Goal: Register for event/course

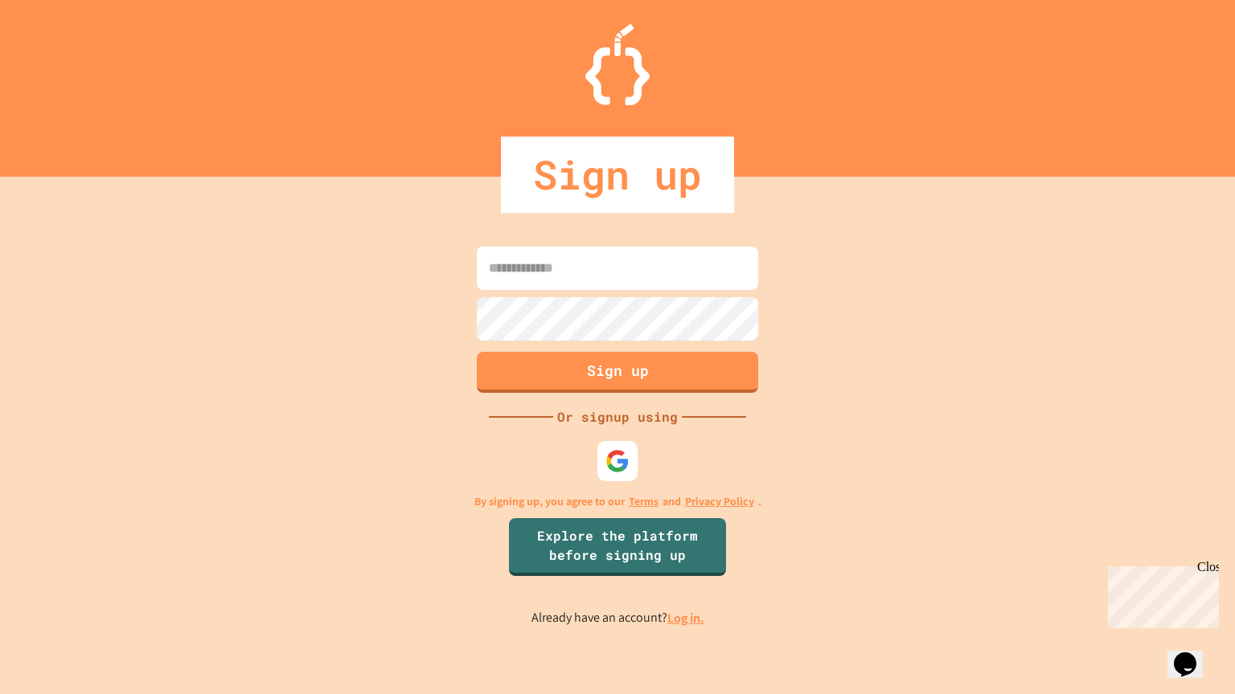
click at [601, 268] on input at bounding box center [617, 268] width 281 height 43
type input "**********"
click at [606, 370] on button "Sign up" at bounding box center [617, 371] width 287 height 42
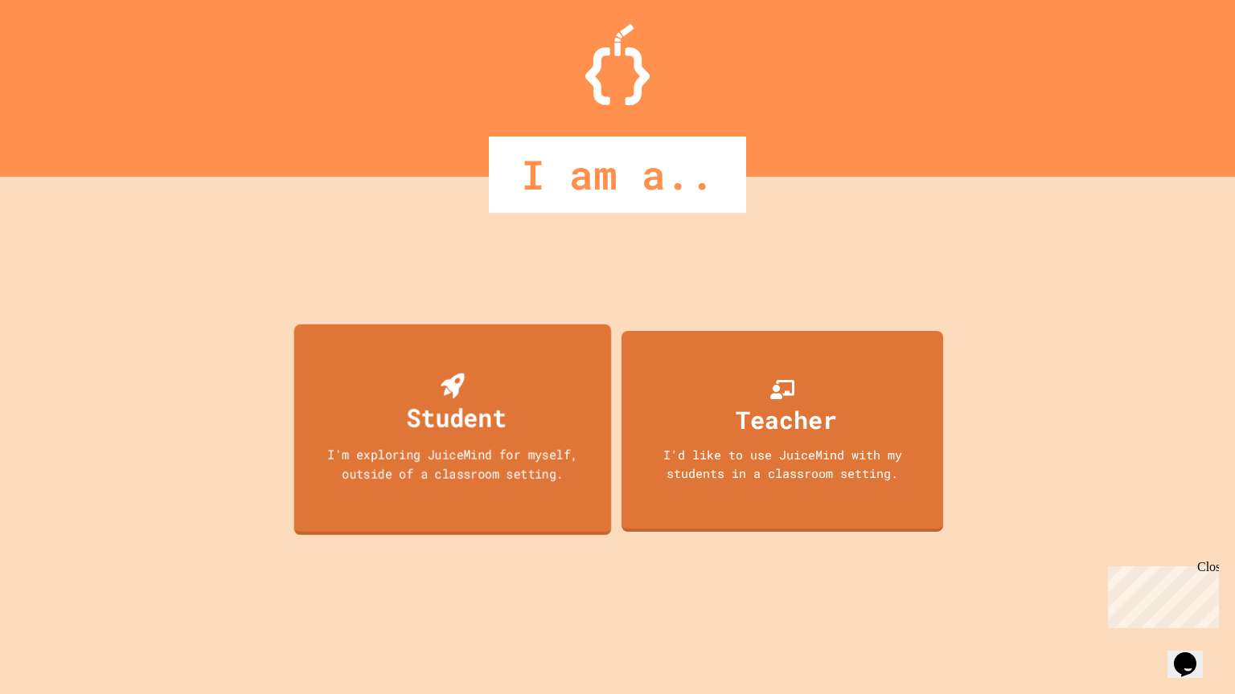
click at [379, 433] on div "Student I'm exploring JuiceMind for myself, outside of a classroom setting." at bounding box center [452, 430] width 317 height 211
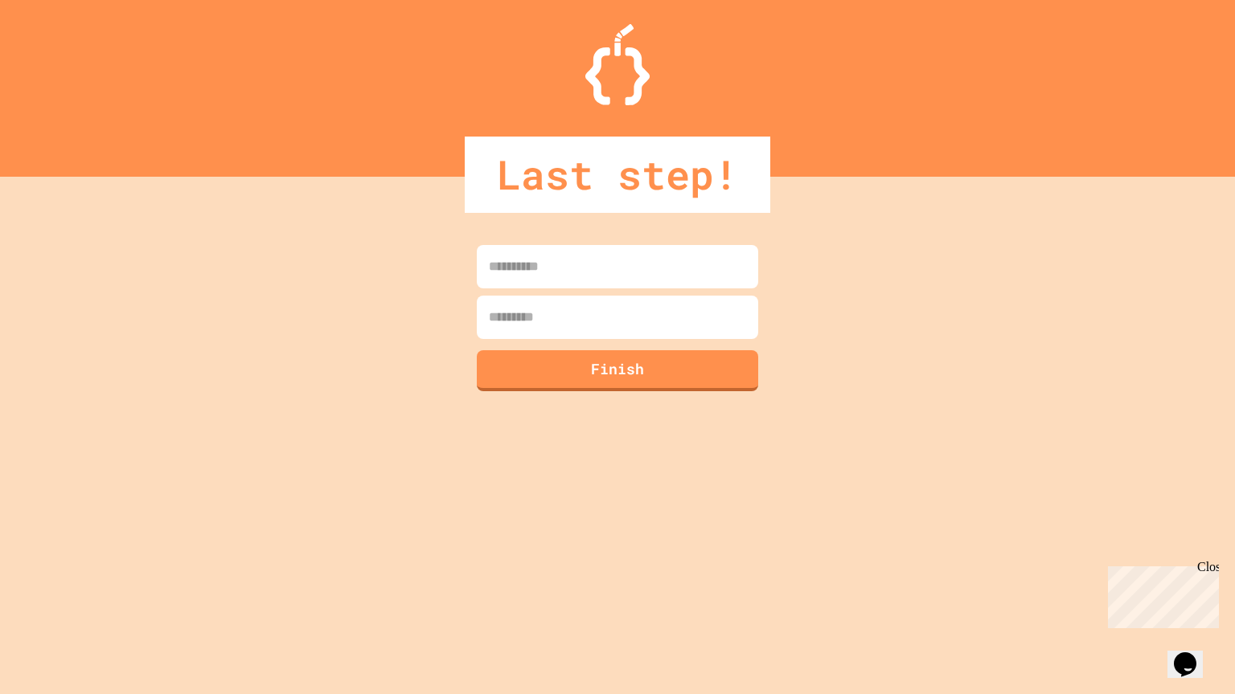
click at [559, 277] on input at bounding box center [617, 266] width 281 height 43
type input "******"
click at [572, 319] on input at bounding box center [617, 317] width 281 height 43
type input "******"
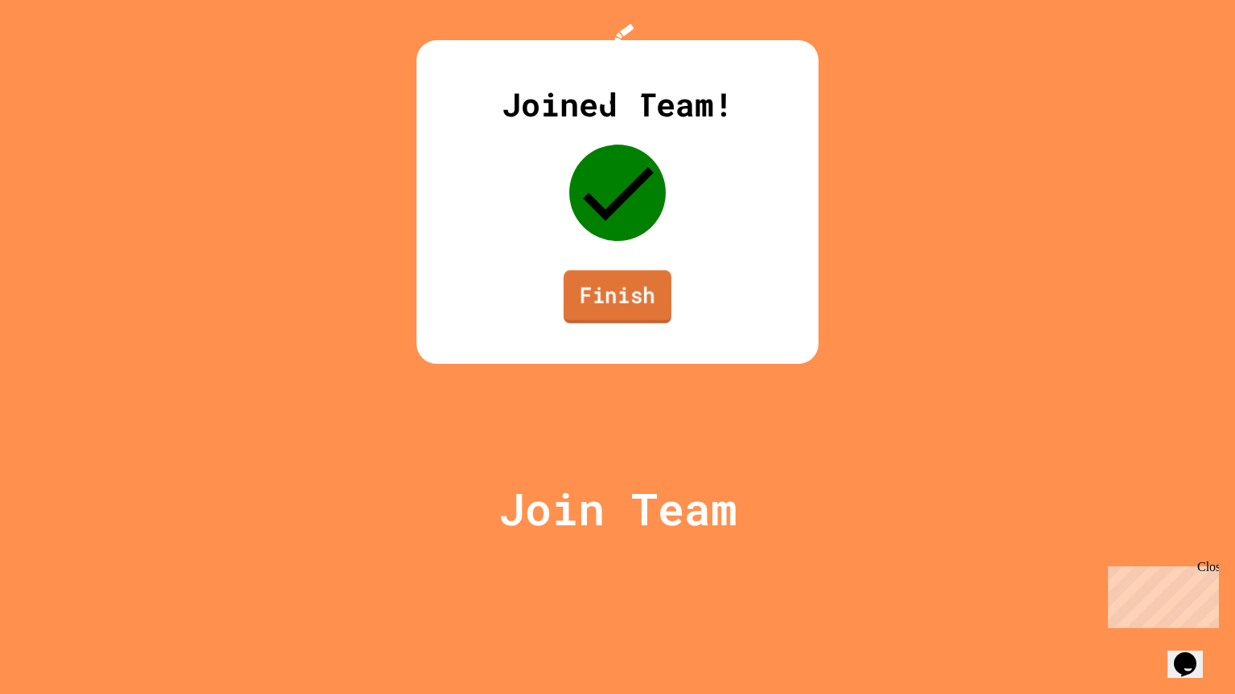
click at [597, 323] on link "Finish" at bounding box center [617, 296] width 108 height 53
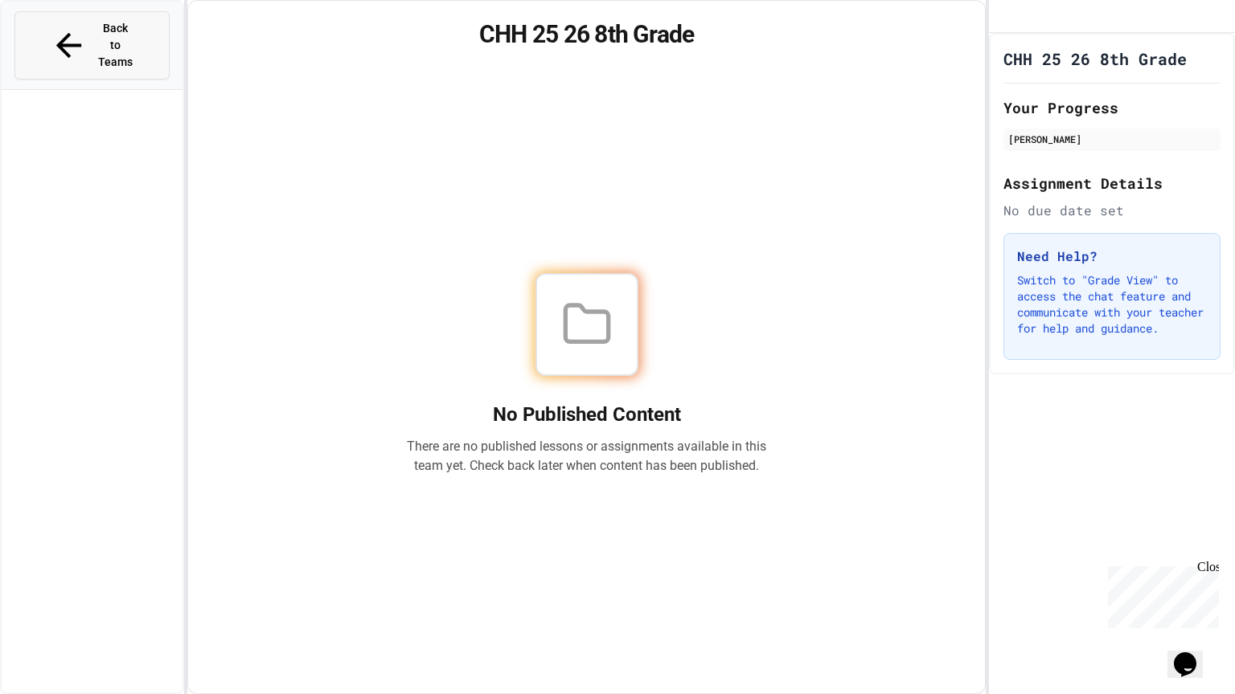
click at [130, 16] on button "Back to Teams" at bounding box center [91, 45] width 155 height 68
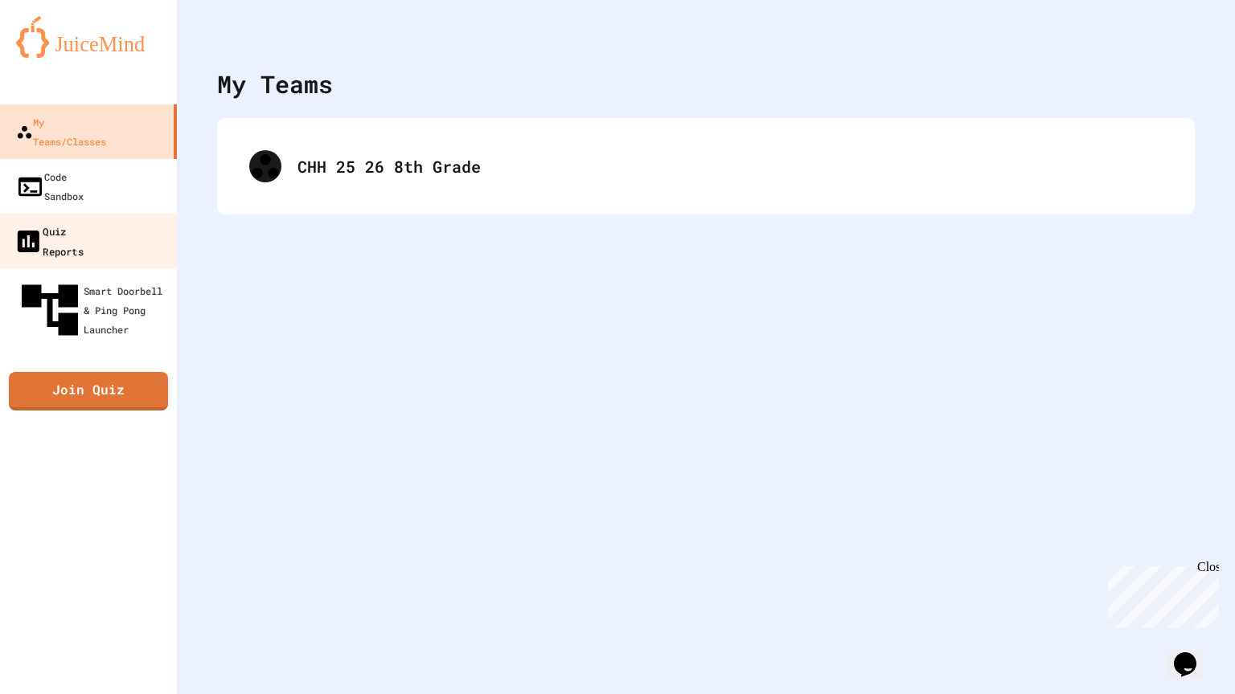
click at [82, 221] on div "Quiz Reports" at bounding box center [49, 240] width 70 height 39
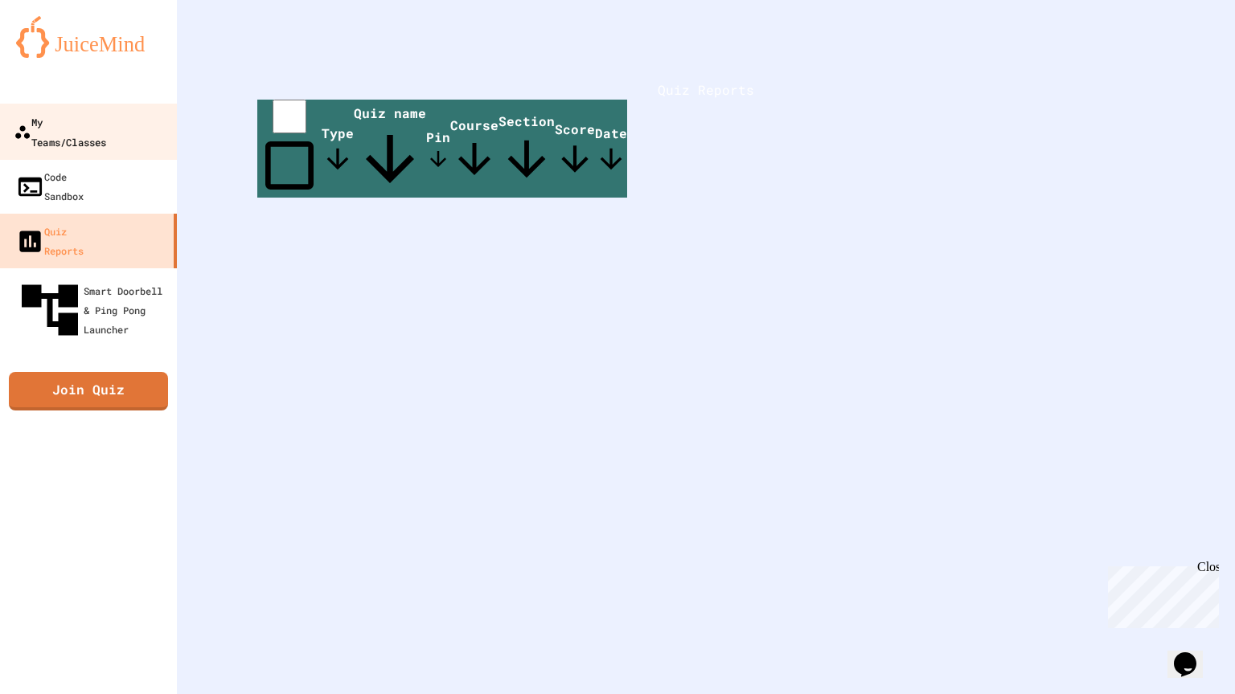
click at [112, 133] on link "My Teams/Classes" at bounding box center [89, 132] width 182 height 56
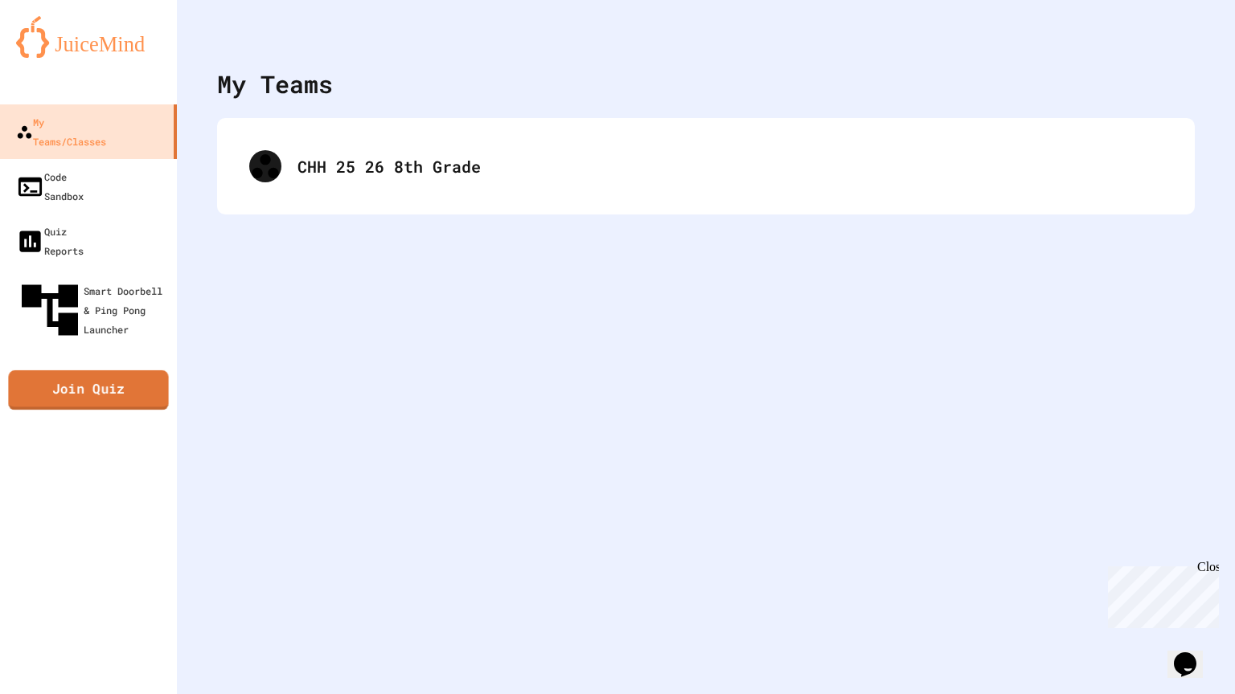
click at [143, 371] on link "Join Quiz" at bounding box center [88, 391] width 160 height 40
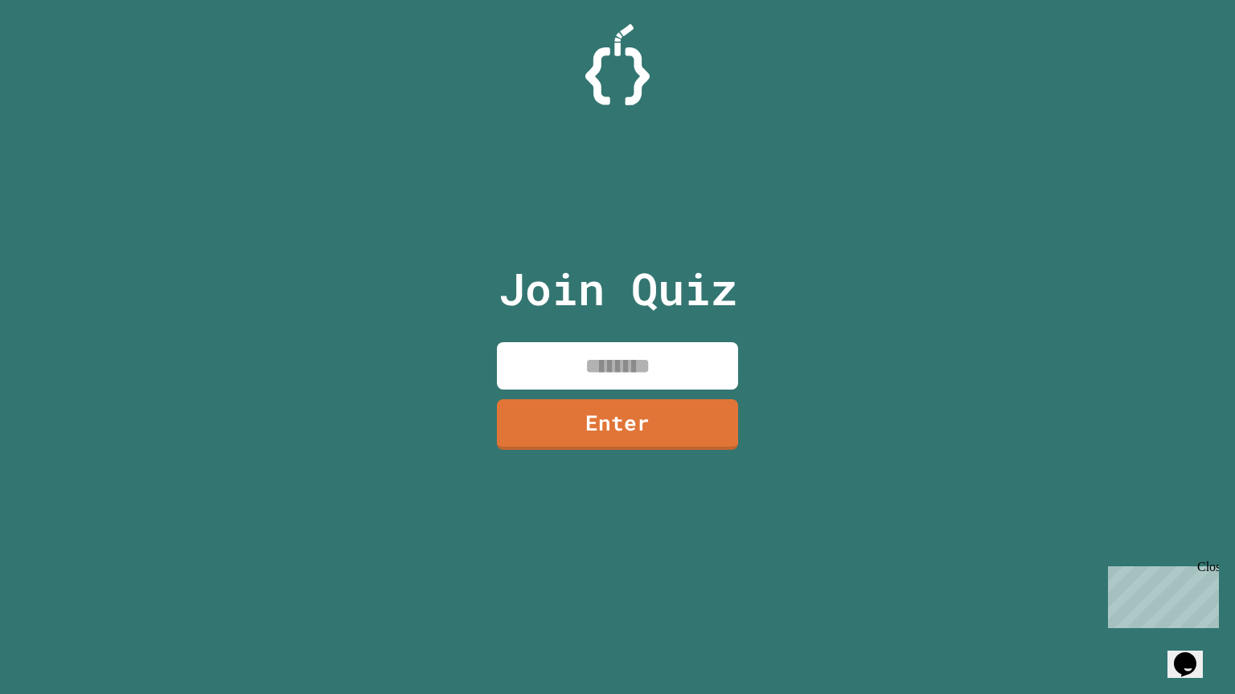
click at [508, 362] on input at bounding box center [617, 365] width 241 height 47
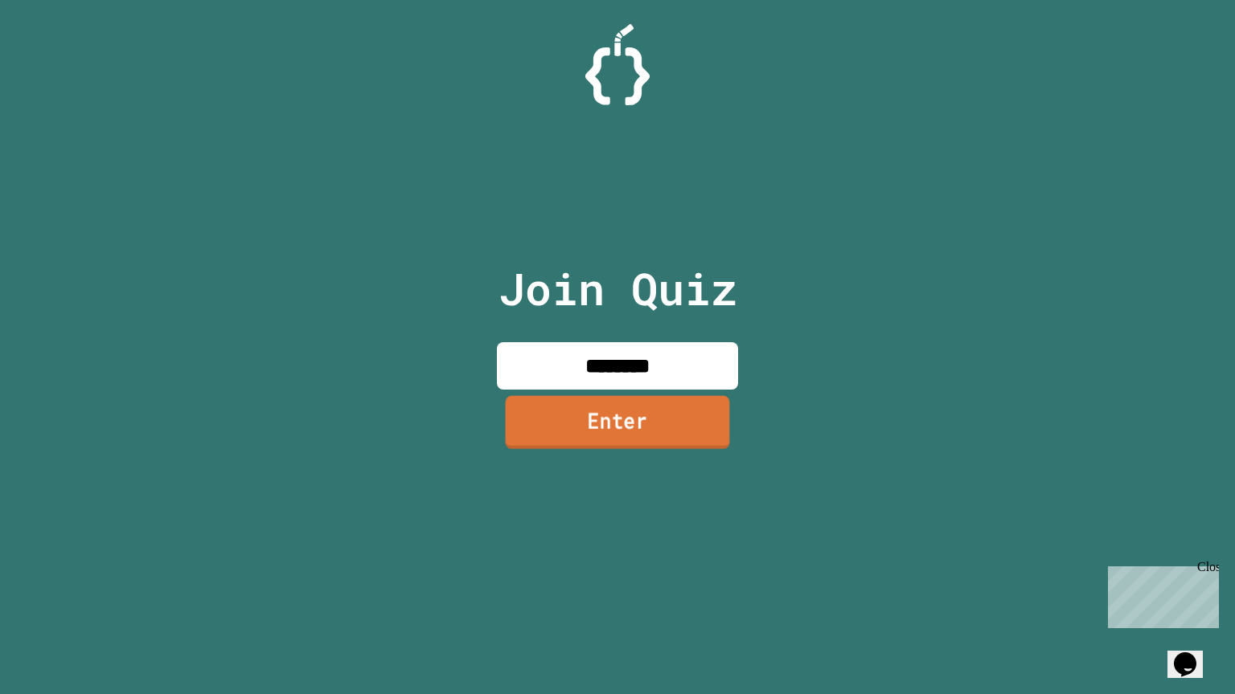
type input "********"
click at [533, 403] on link "Enter" at bounding box center [617, 422] width 234 height 53
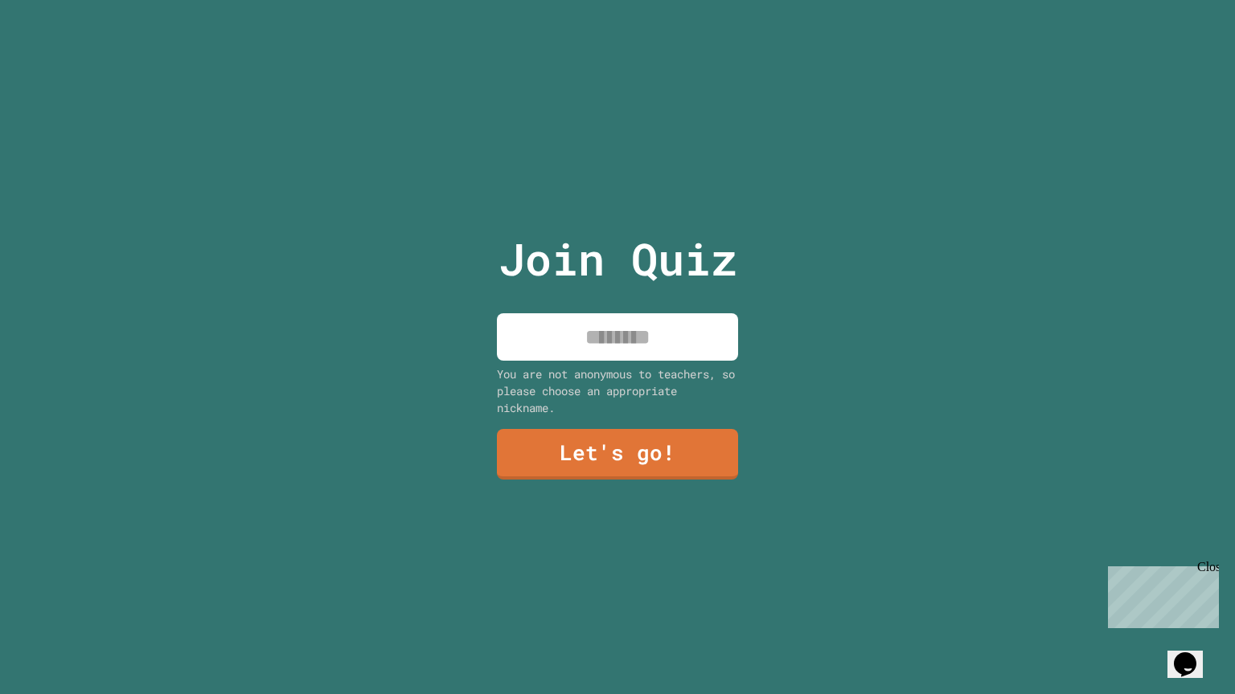
click at [523, 314] on input at bounding box center [617, 336] width 241 height 47
type input "*"
type input "******"
click at [598, 460] on link "Let's go!" at bounding box center [618, 452] width 234 height 53
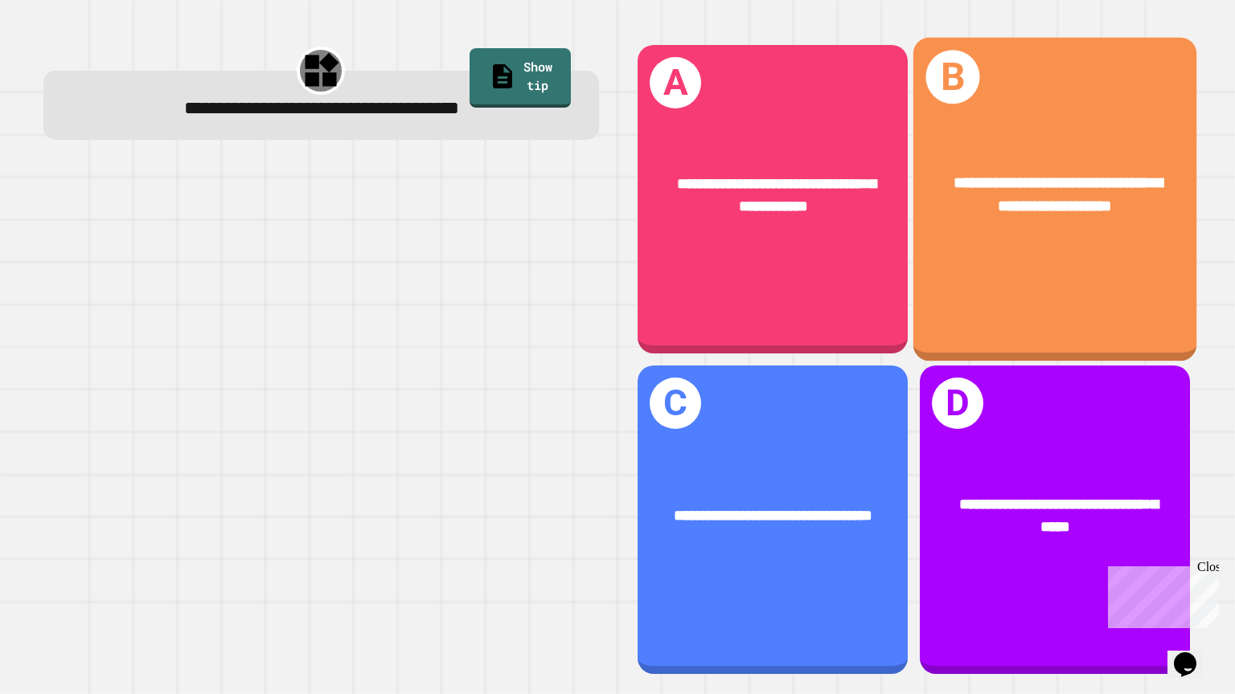
click at [1162, 191] on span "**********" at bounding box center [1058, 194] width 208 height 40
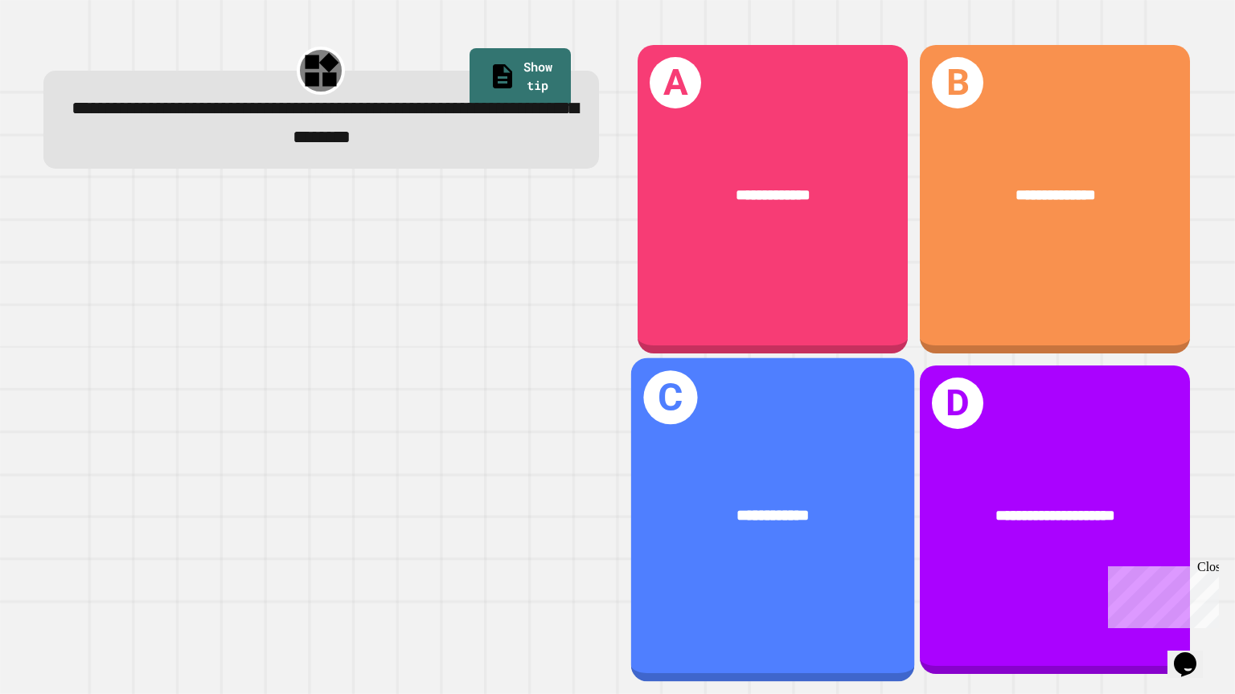
click at [739, 502] on div "**********" at bounding box center [772, 516] width 283 height 87
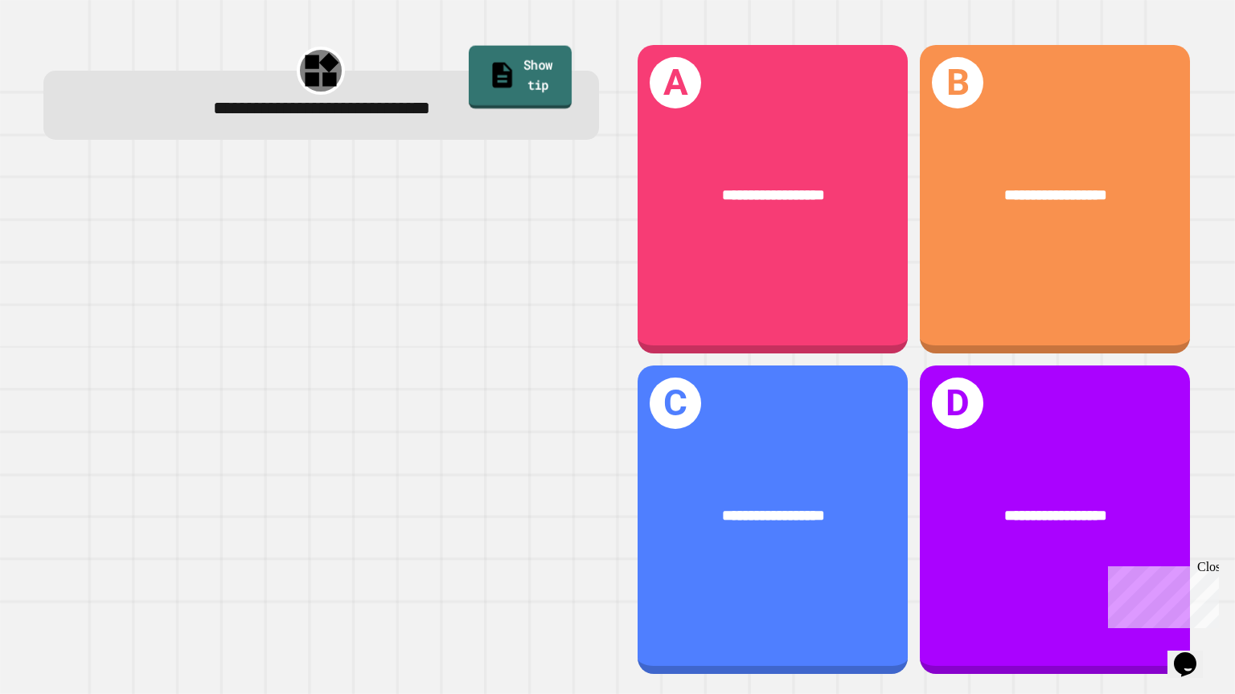
click at [514, 72] on link "Show tip" at bounding box center [520, 76] width 103 height 63
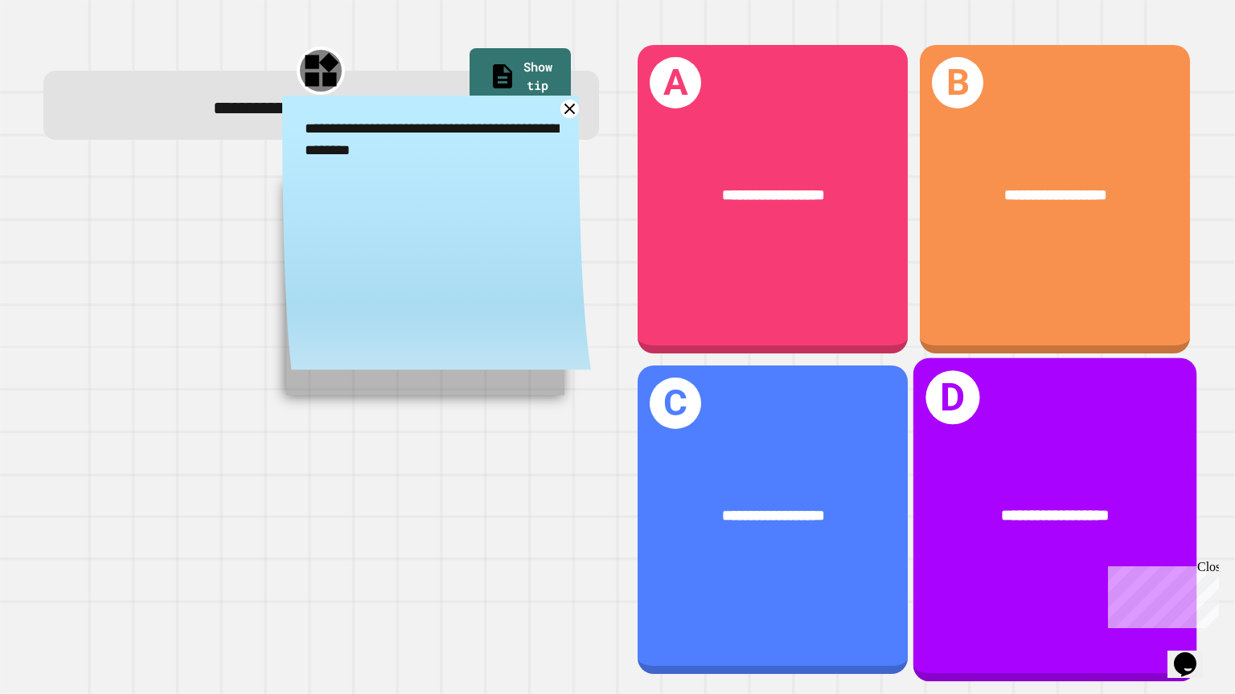
click at [1033, 507] on span "**********" at bounding box center [1055, 515] width 108 height 16
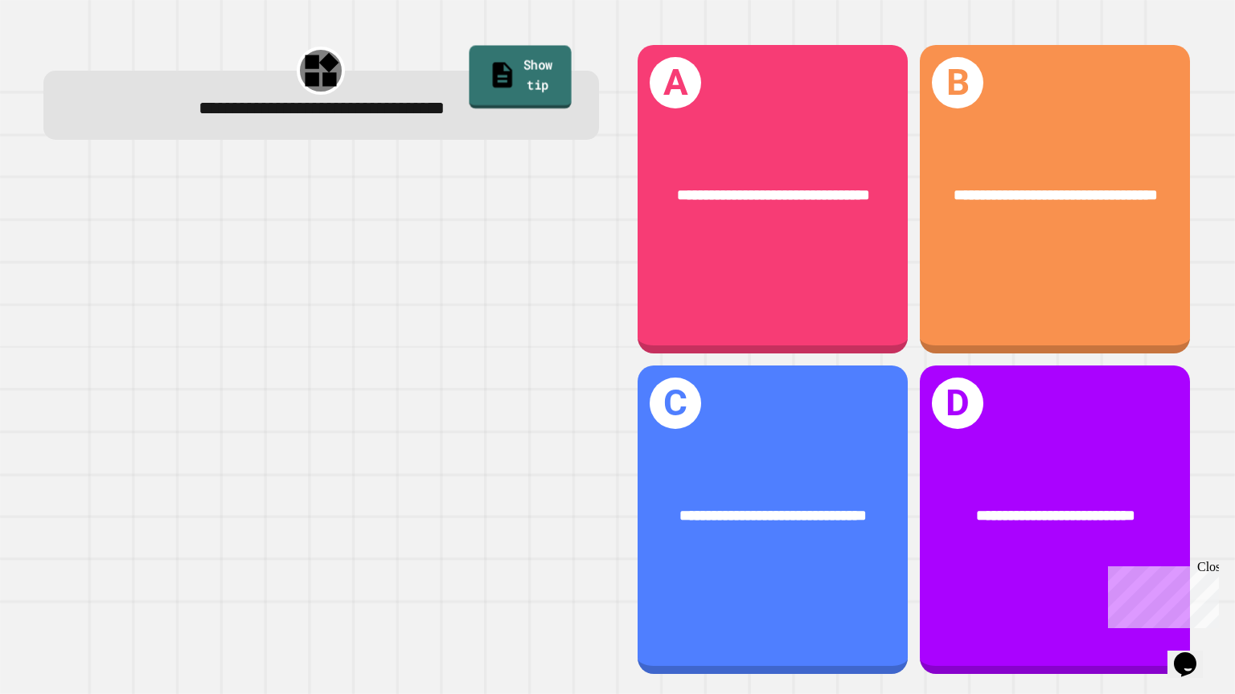
click at [540, 83] on link "Show tip" at bounding box center [520, 76] width 102 height 63
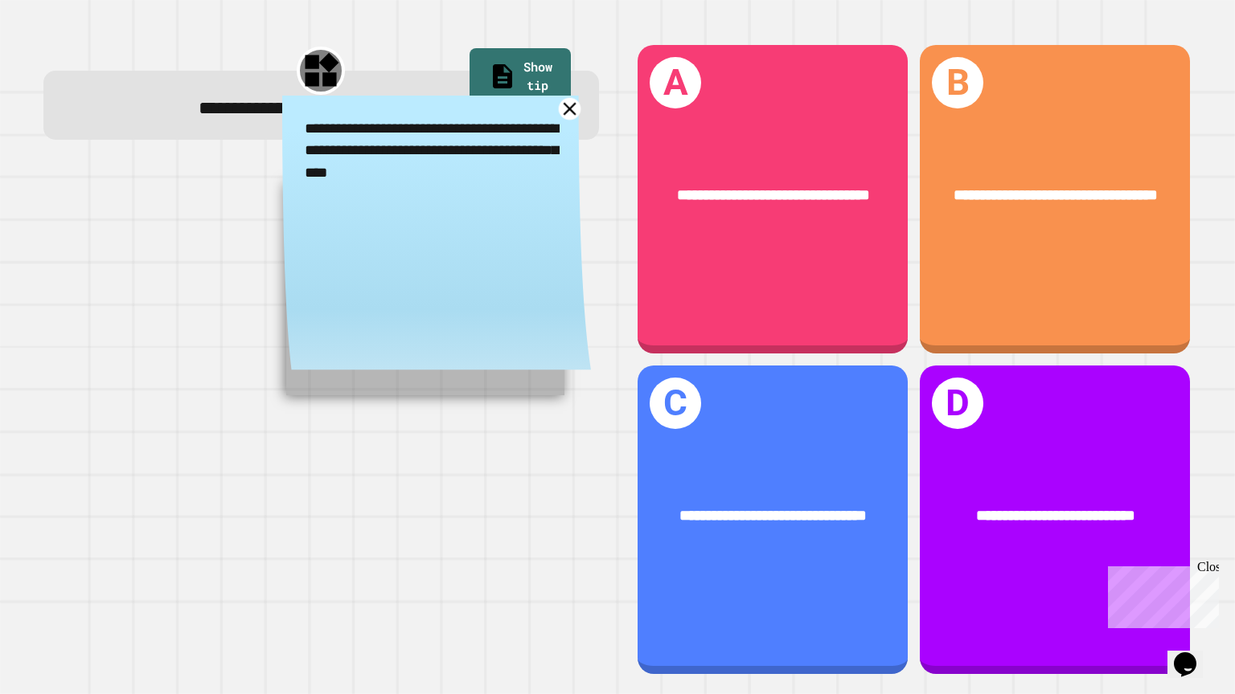
click at [570, 107] on icon at bounding box center [569, 109] width 23 height 23
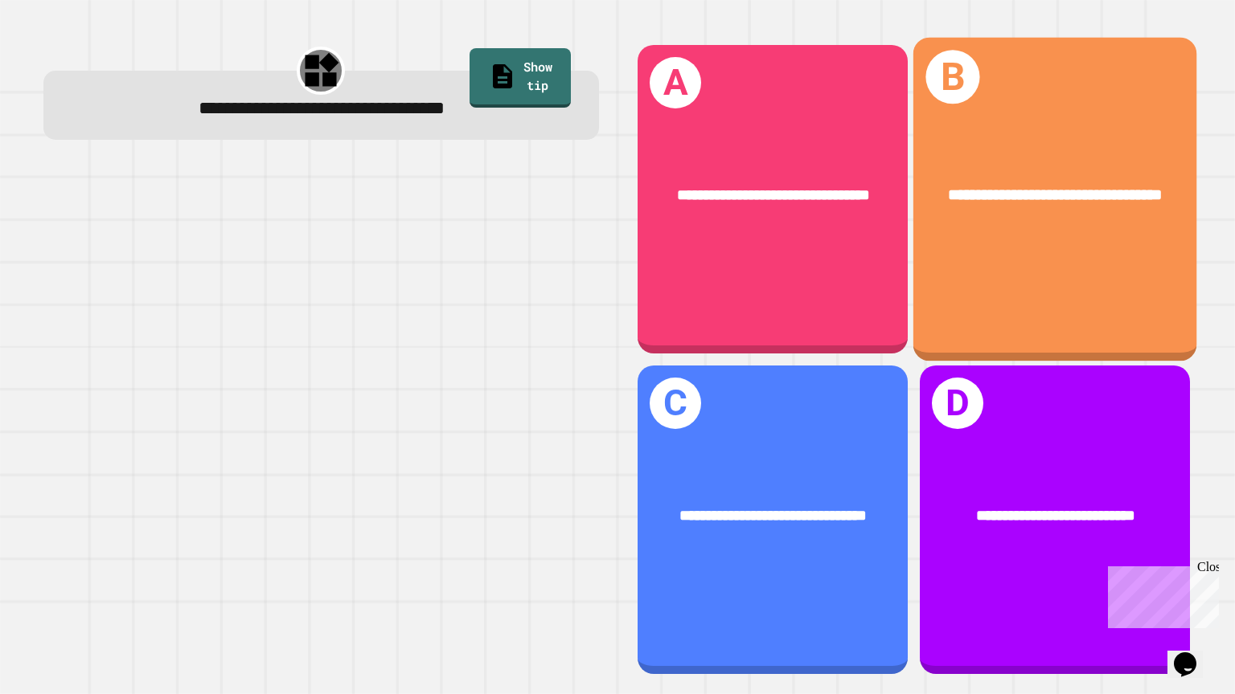
click at [1001, 186] on span "**********" at bounding box center [1055, 194] width 215 height 16
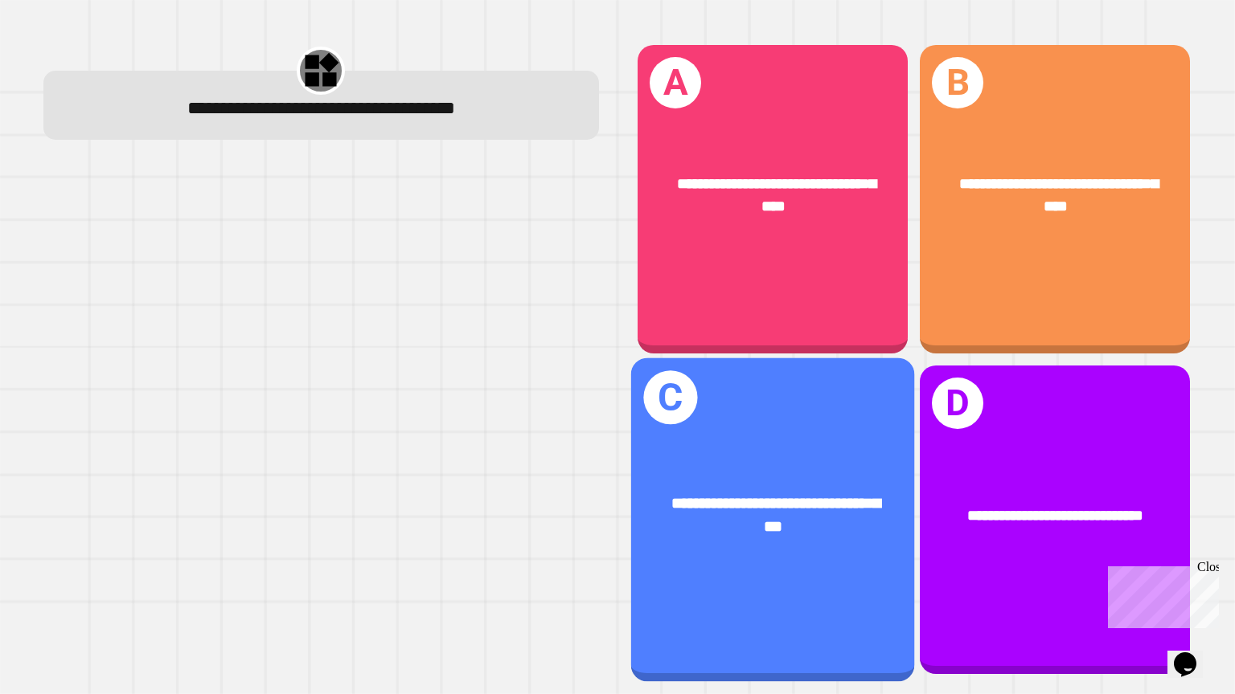
click at [800, 492] on div "**********" at bounding box center [772, 515] width 219 height 47
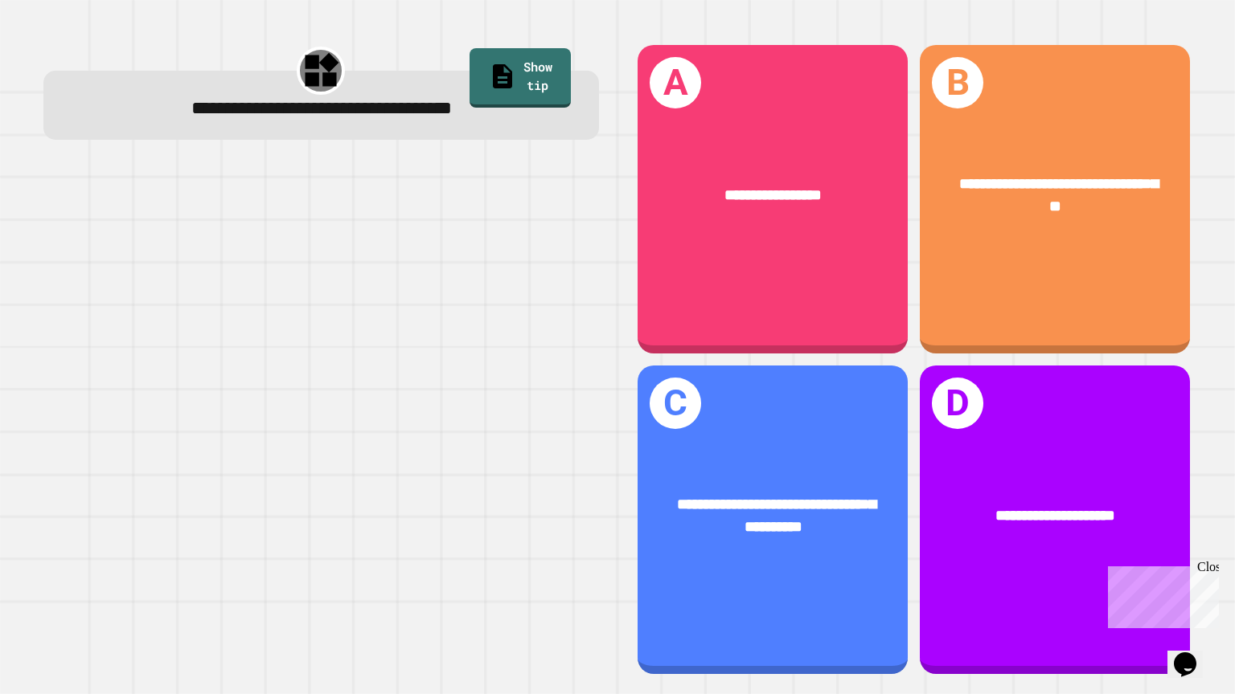
click at [534, 48] on link "Show tip" at bounding box center [519, 78] width 101 height 60
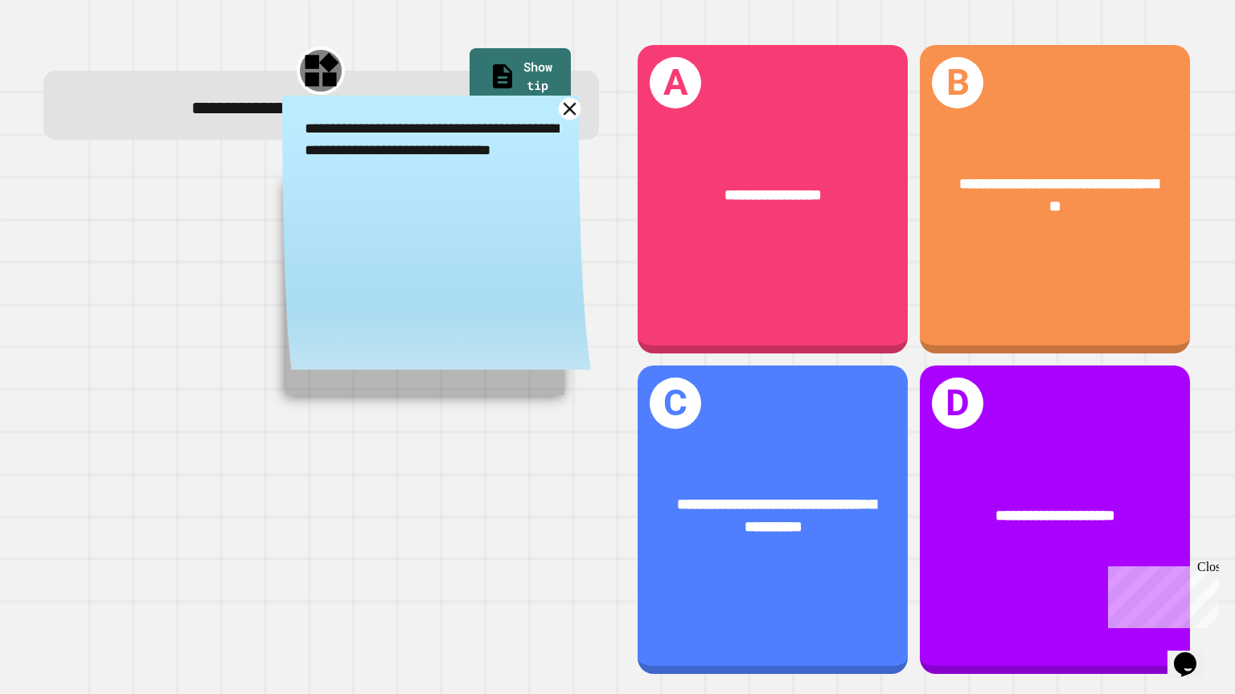
click at [574, 113] on icon at bounding box center [569, 109] width 23 height 23
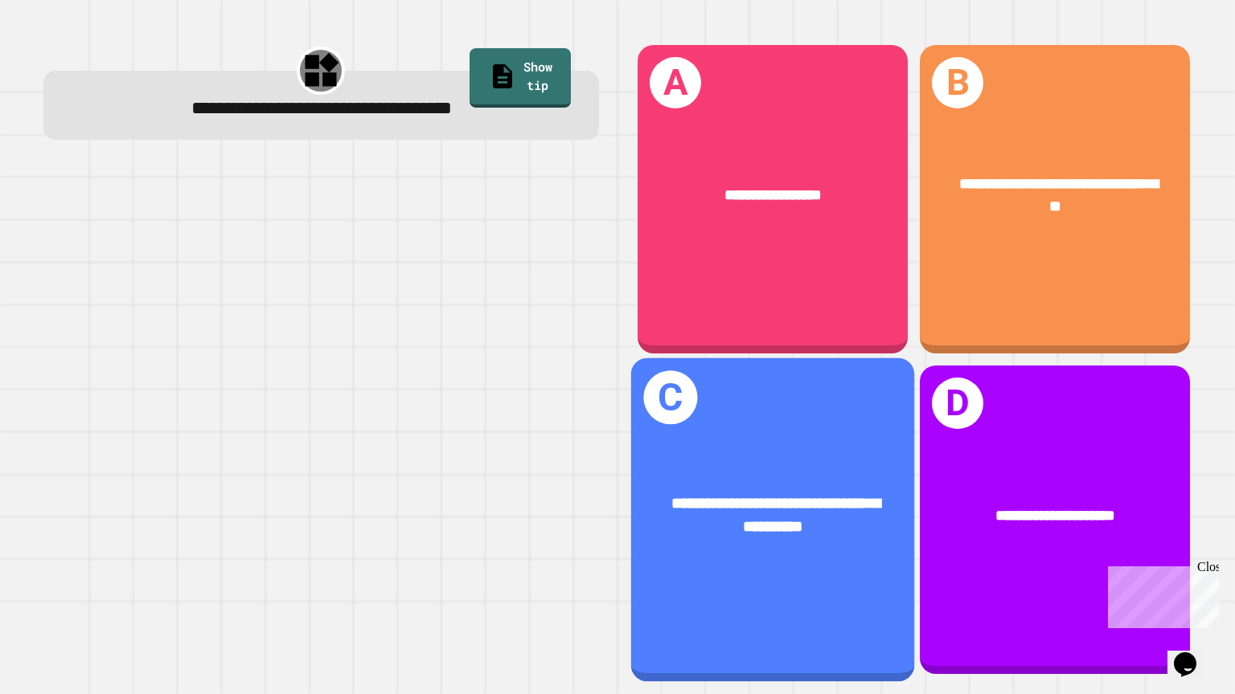
click at [839, 608] on div "**********" at bounding box center [772, 520] width 283 height 324
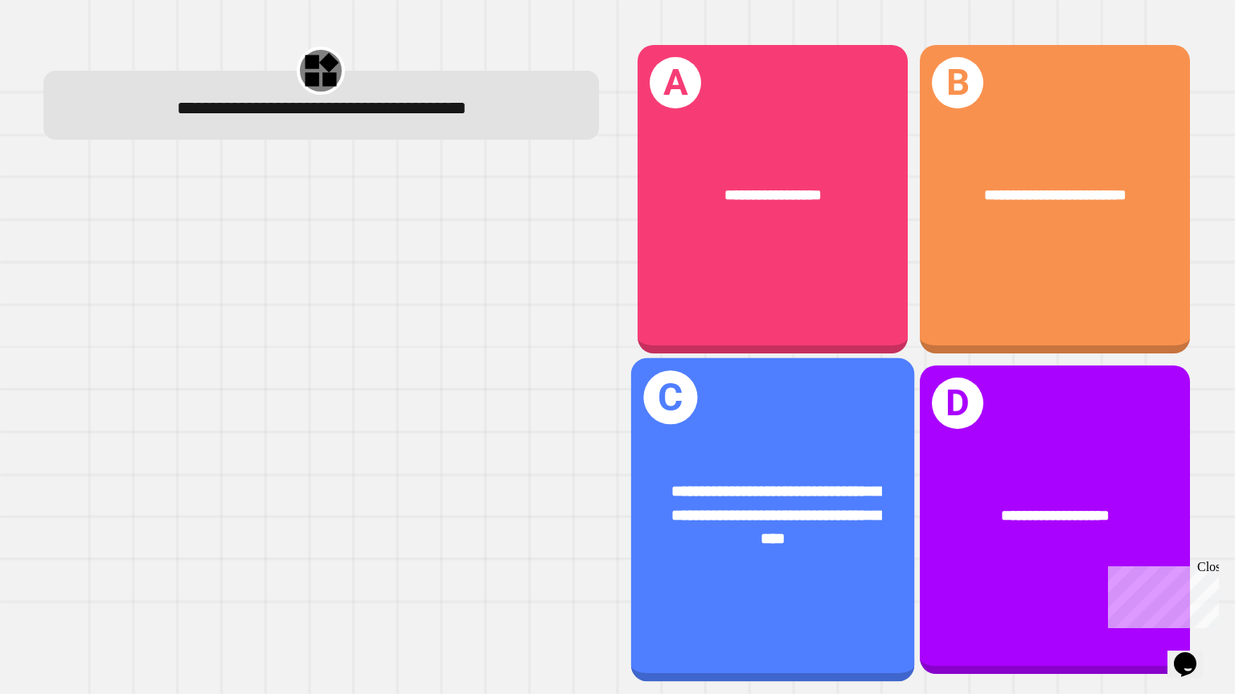
click at [729, 606] on div "**********" at bounding box center [772, 520] width 283 height 324
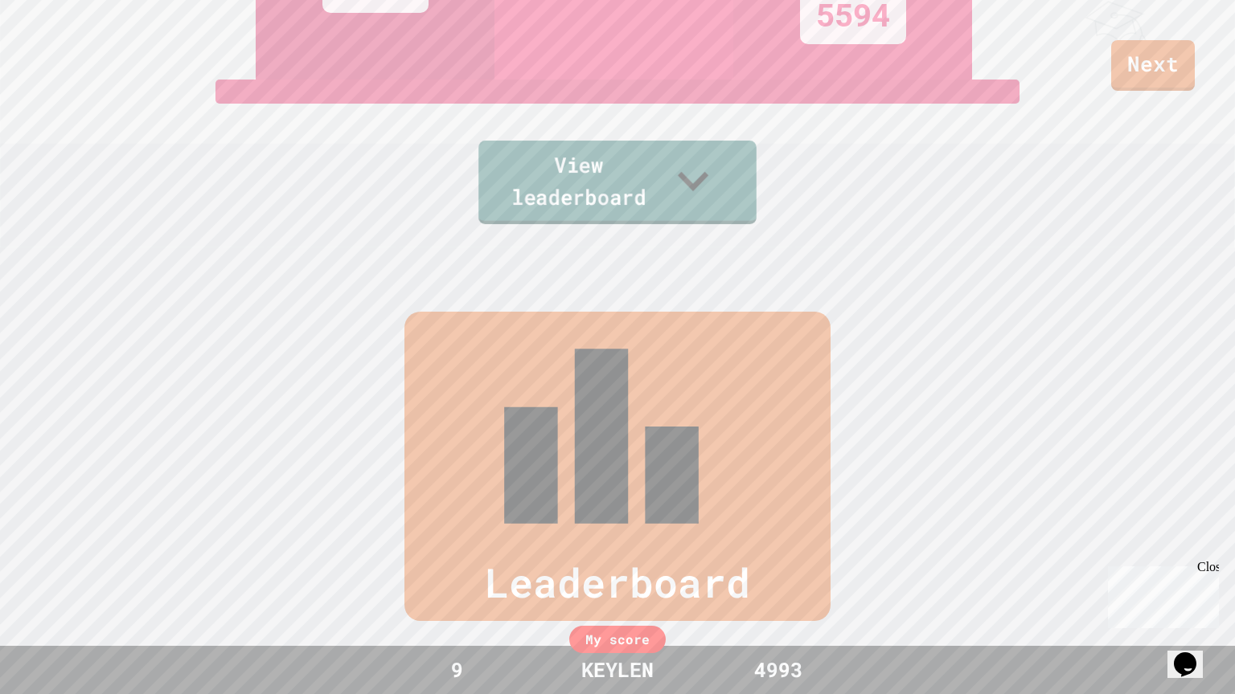
click at [681, 194] on link "View leaderboard" at bounding box center [617, 183] width 278 height 84
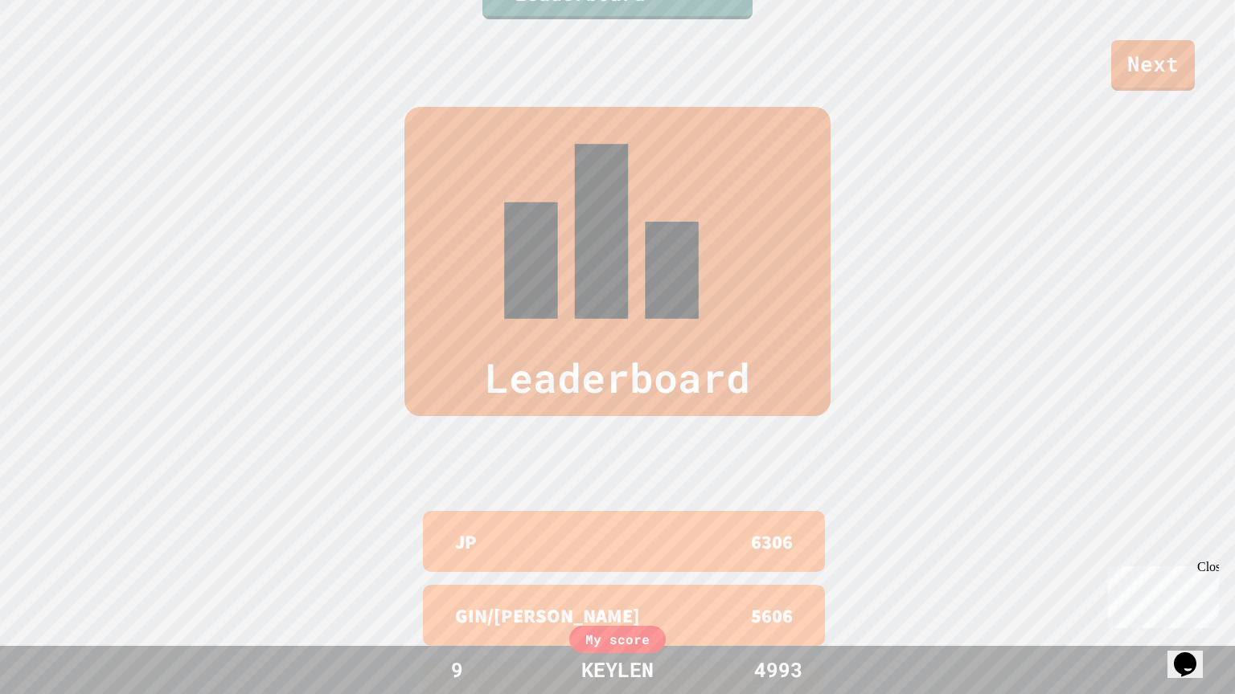
scroll to position [694, 0]
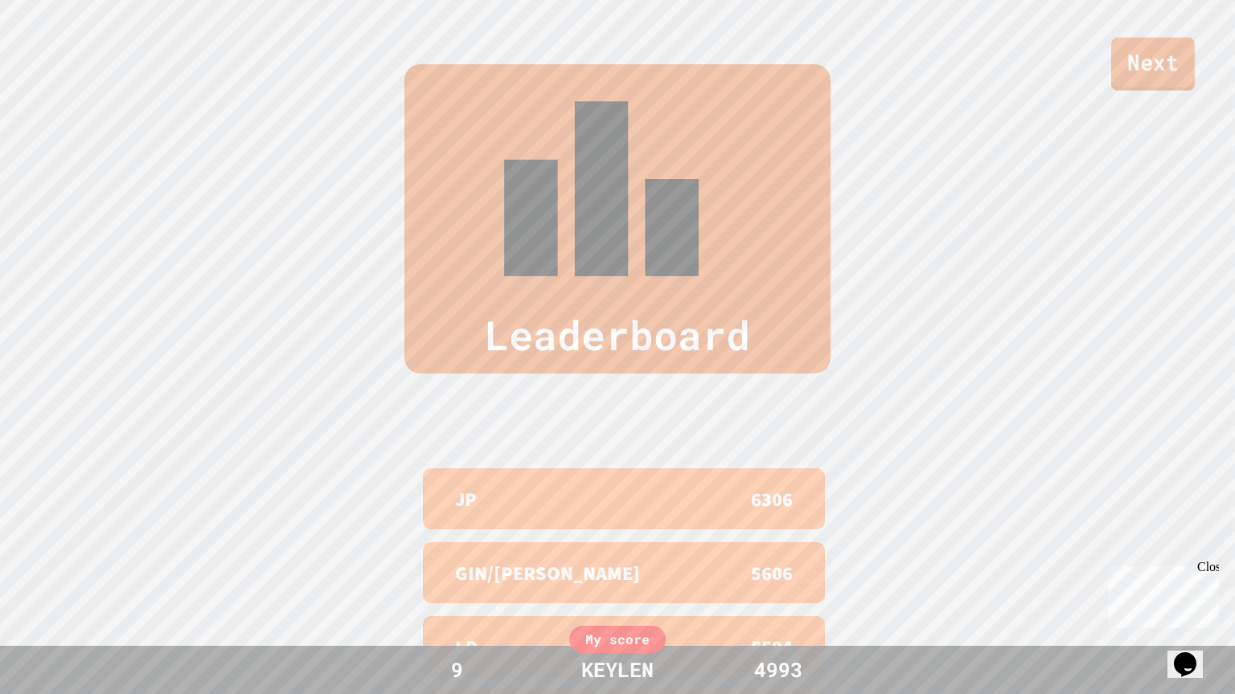
click at [1158, 66] on link "Next" at bounding box center [1153, 64] width 84 height 53
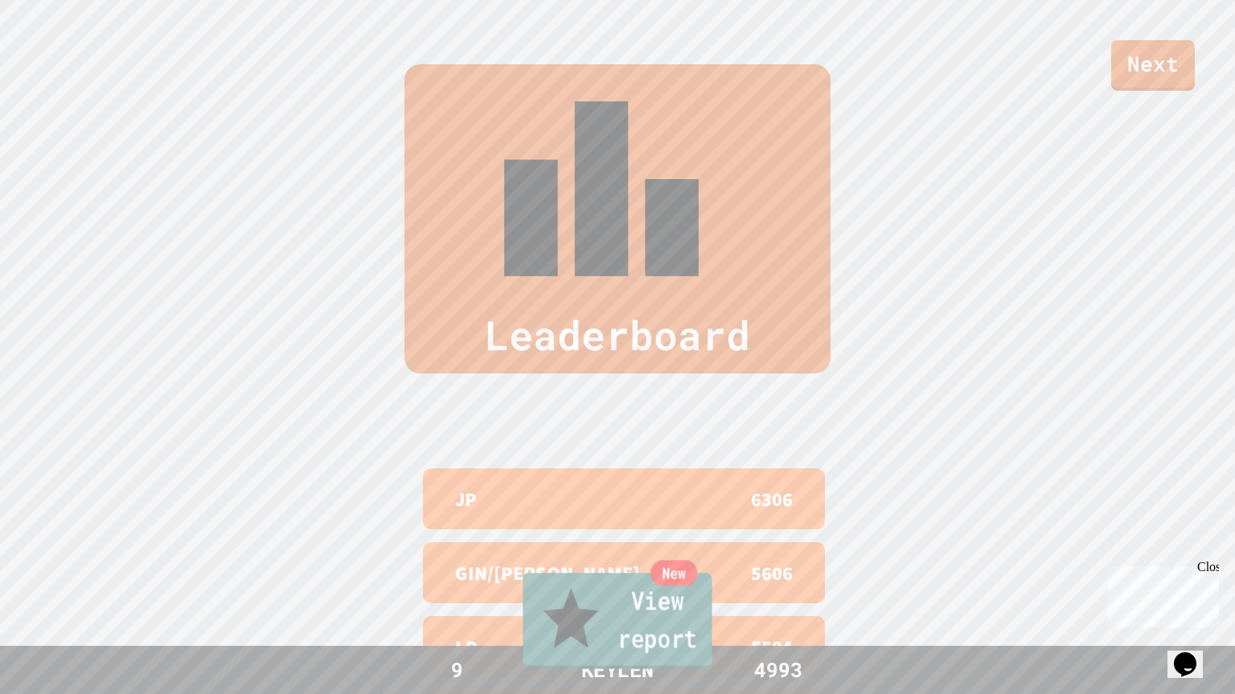
click at [670, 587] on div "New" at bounding box center [673, 574] width 47 height 26
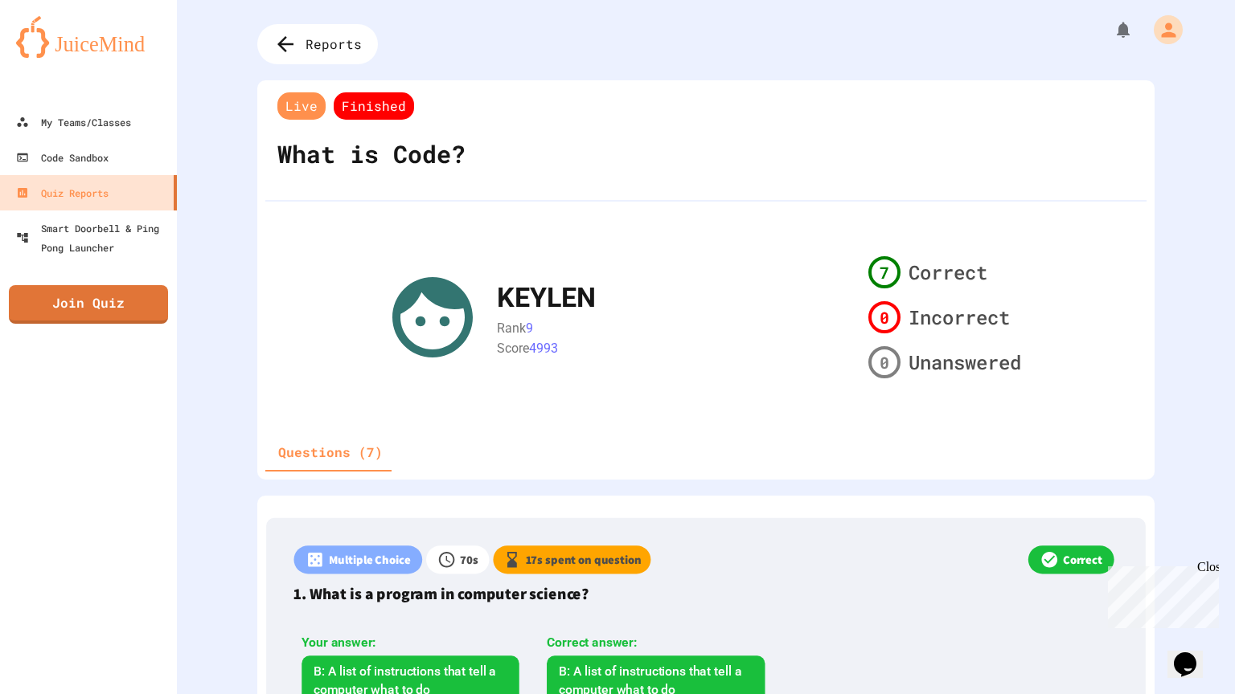
click at [136, 281] on div "My Teams/Classes Code Sandbox Quiz Reports Smart Doorbell & Ping Pong Launcher …" at bounding box center [88, 347] width 177 height 694
click at [139, 290] on link "Join Quiz" at bounding box center [88, 302] width 144 height 40
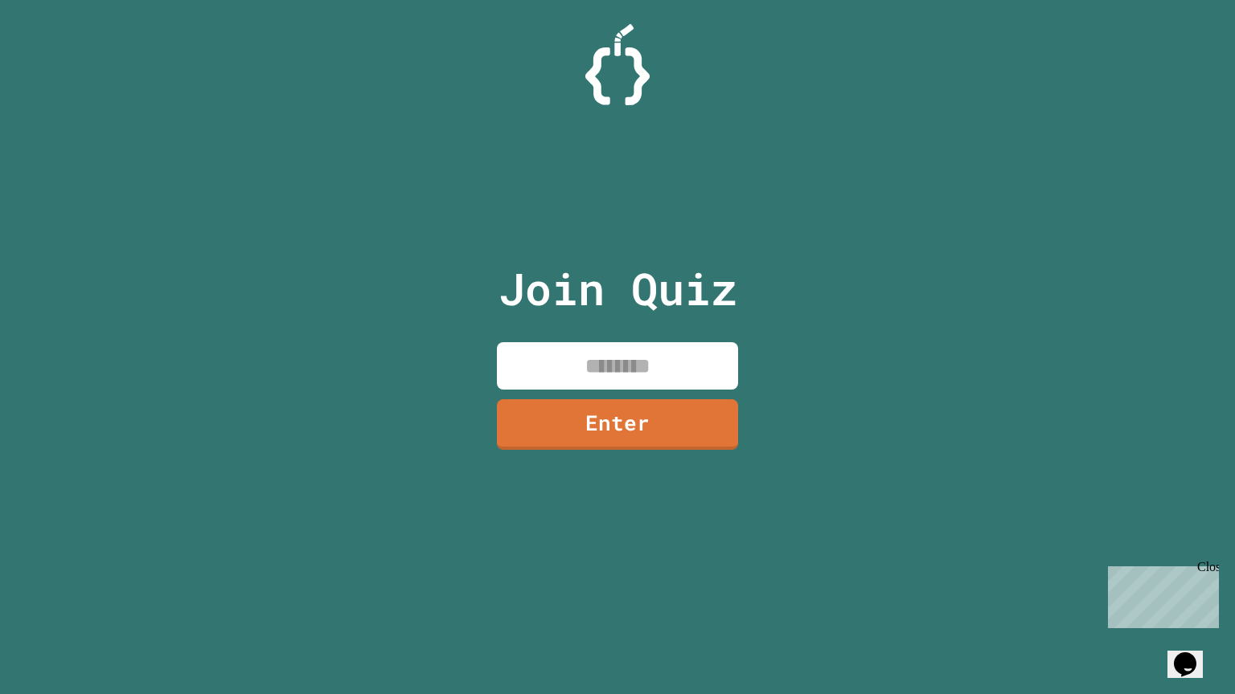
click at [642, 353] on input at bounding box center [617, 365] width 241 height 47
type input "********"
click at [658, 431] on link "Enter" at bounding box center [617, 423] width 238 height 53
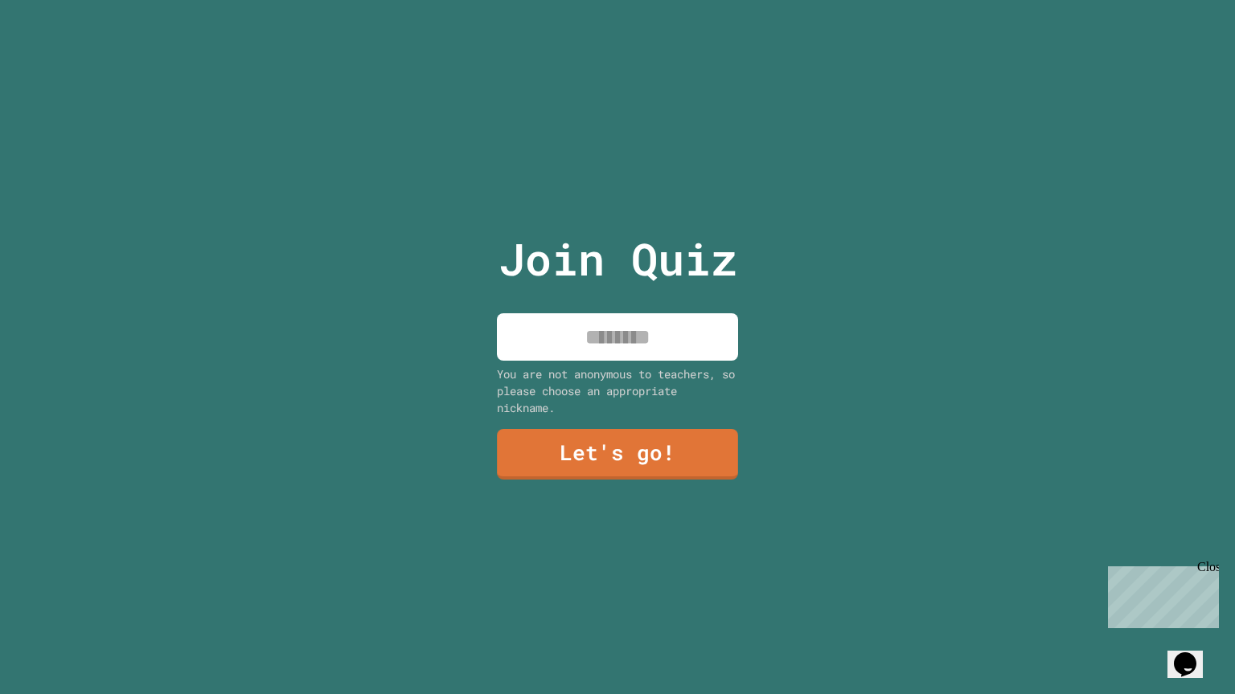
click at [629, 342] on input at bounding box center [617, 336] width 241 height 47
type input "******"
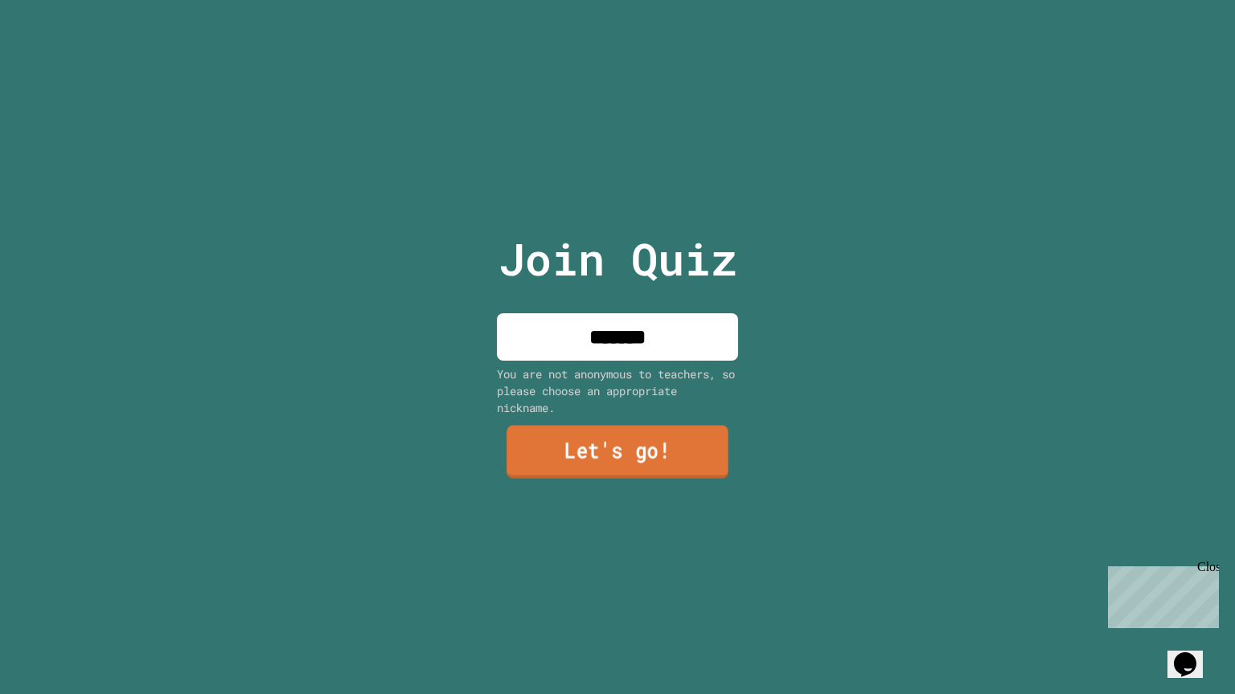
click at [607, 461] on link "Let's go!" at bounding box center [617, 451] width 222 height 53
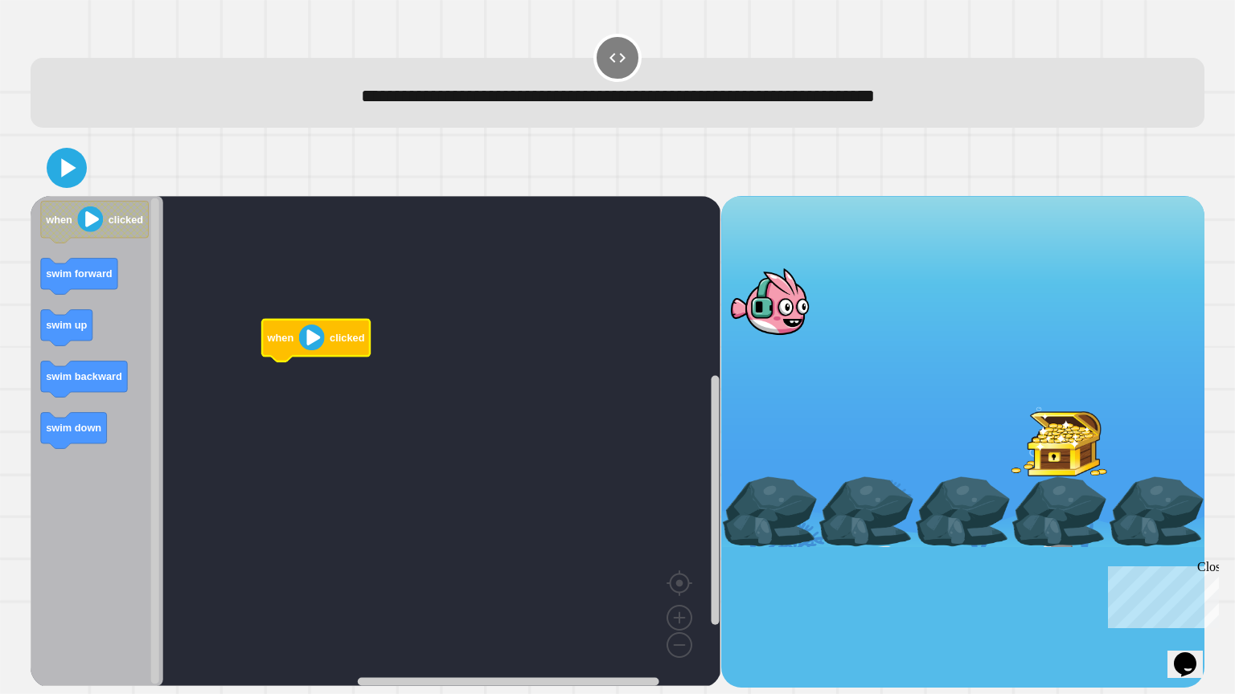
click at [308, 346] on image "Blockly Workspace" at bounding box center [312, 338] width 26 height 26
drag, startPoint x: 782, startPoint y: 311, endPoint x: 817, endPoint y: 326, distance: 37.8
click at [817, 326] on div at bounding box center [769, 301] width 96 height 70
click at [85, 239] on icon "Blockly Workspace" at bounding box center [95, 222] width 108 height 42
click at [305, 339] on image "Blockly Workspace" at bounding box center [312, 338] width 26 height 26
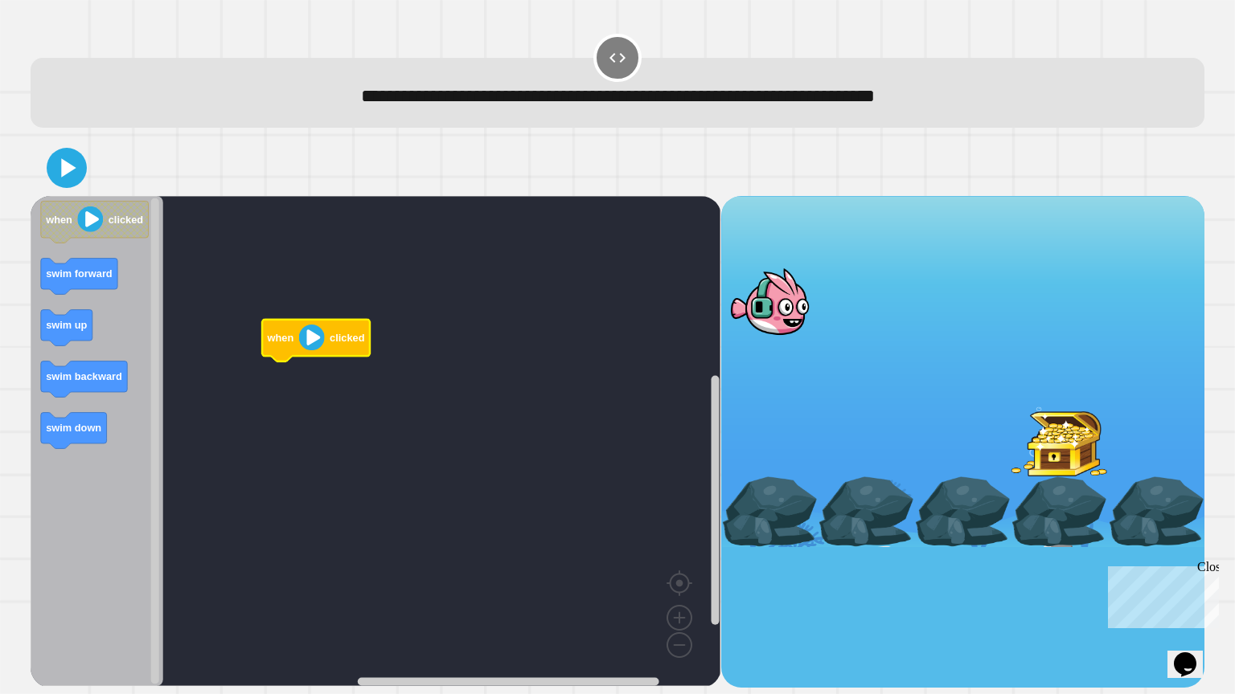
click at [305, 339] on image "Blockly Workspace" at bounding box center [312, 338] width 26 height 26
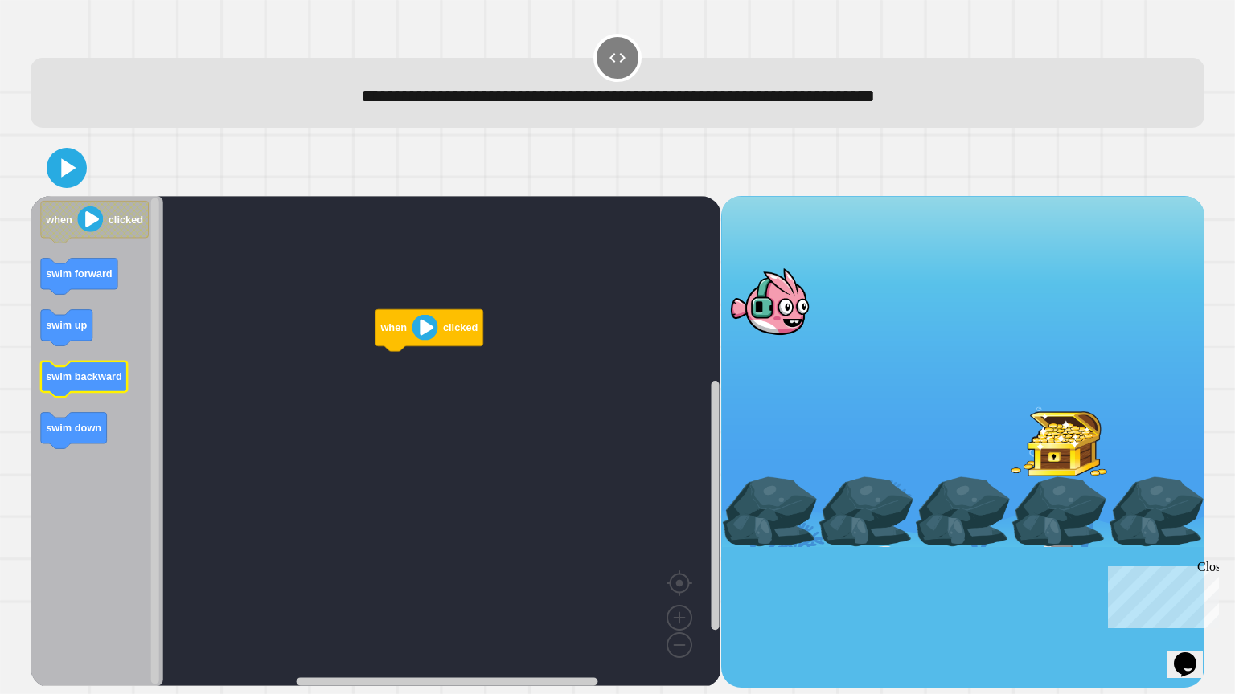
click at [86, 377] on text "swim backward" at bounding box center [85, 377] width 76 height 12
click at [762, 306] on div at bounding box center [769, 301] width 96 height 70
click at [801, 309] on div at bounding box center [769, 301] width 96 height 70
drag, startPoint x: 801, startPoint y: 309, endPoint x: 812, endPoint y: 338, distance: 30.8
click at [812, 338] on div at bounding box center [962, 371] width 483 height 351
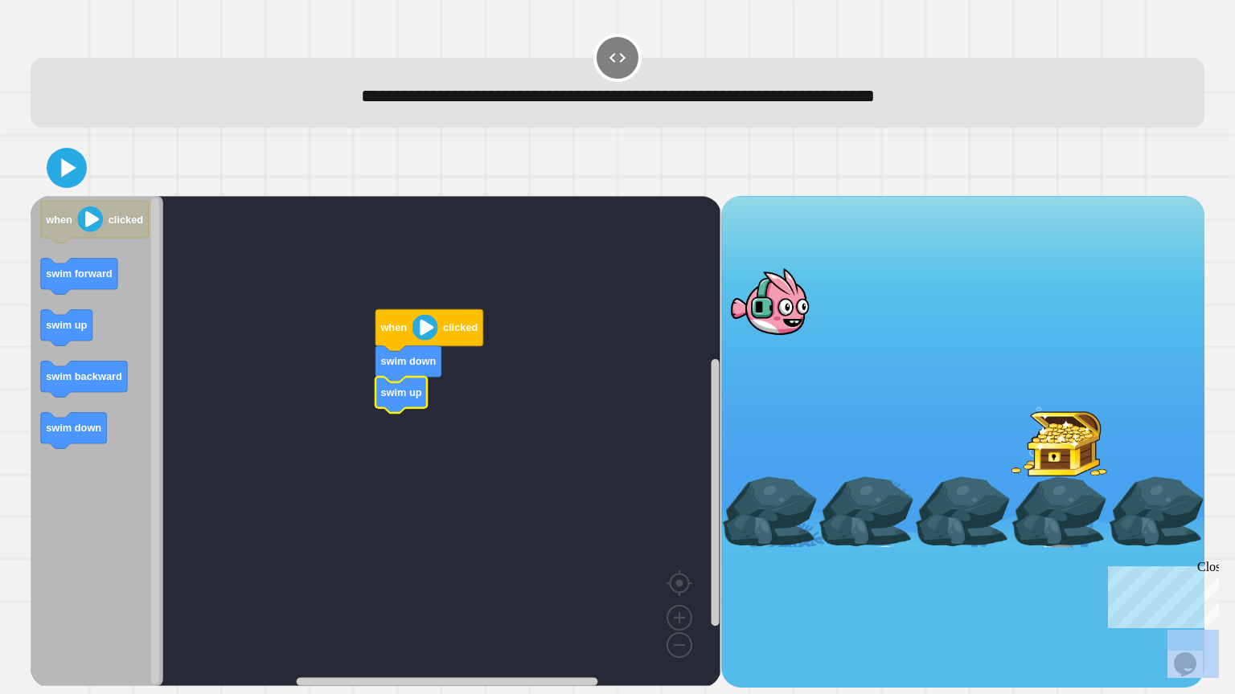
click at [428, 398] on rect "Blockly Workspace" at bounding box center [376, 441] width 690 height 490
click at [421, 334] on image "Blockly Workspace" at bounding box center [425, 327] width 26 height 26
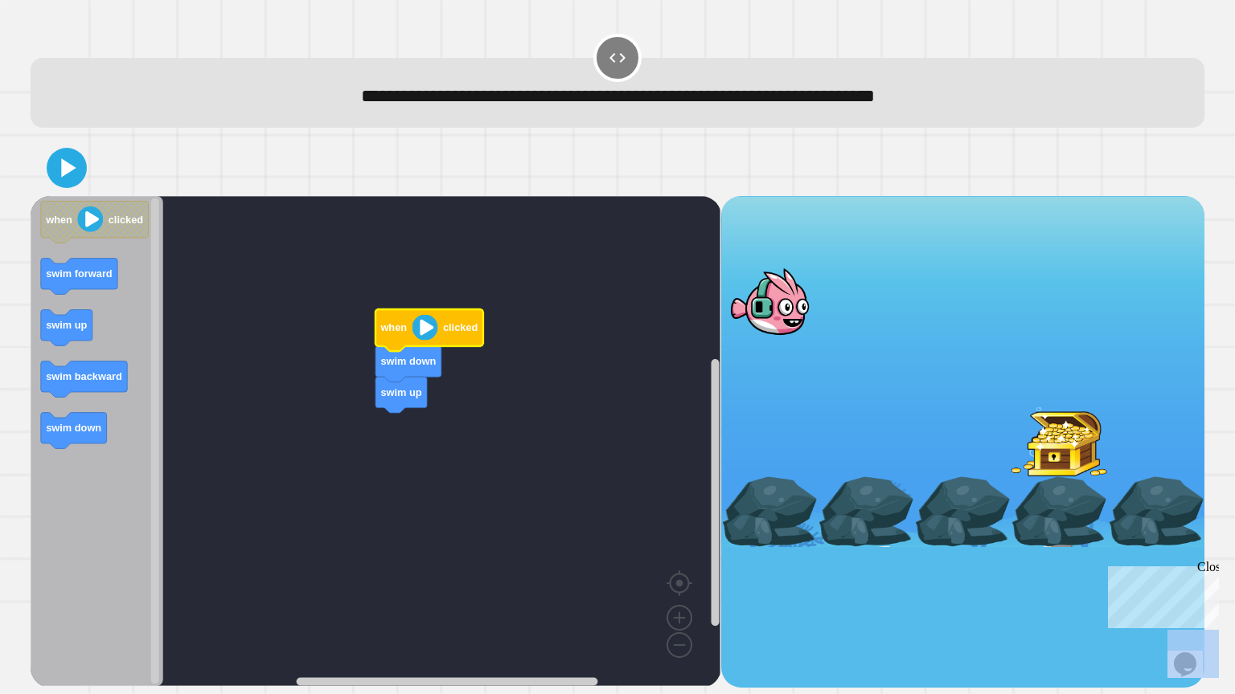
click at [421, 334] on image "Blockly Workspace" at bounding box center [425, 327] width 26 height 26
click at [407, 384] on rect "Blockly Workspace" at bounding box center [376, 441] width 690 height 490
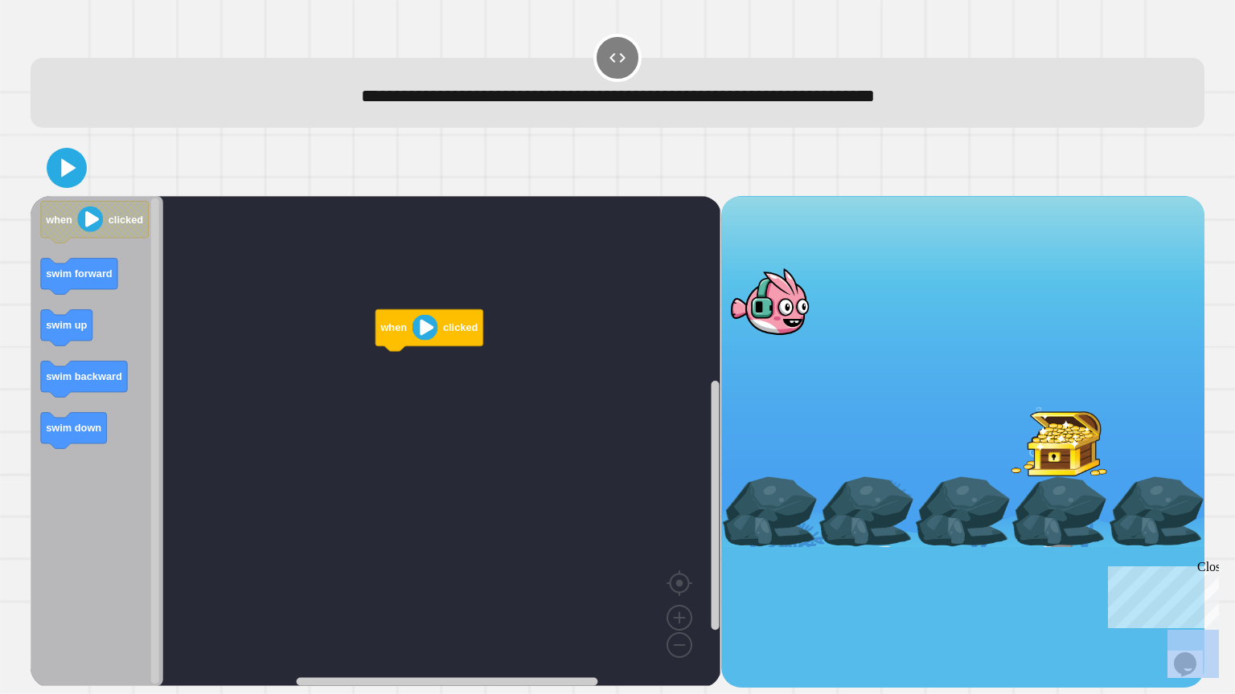
click at [89, 300] on icon "Blockly Workspace" at bounding box center [97, 441] width 133 height 490
click at [68, 385] on icon "when clicked swim forward swim up swim backward swim down" at bounding box center [97, 441] width 133 height 490
click at [69, 386] on icon "Blockly Workspace" at bounding box center [84, 380] width 86 height 36
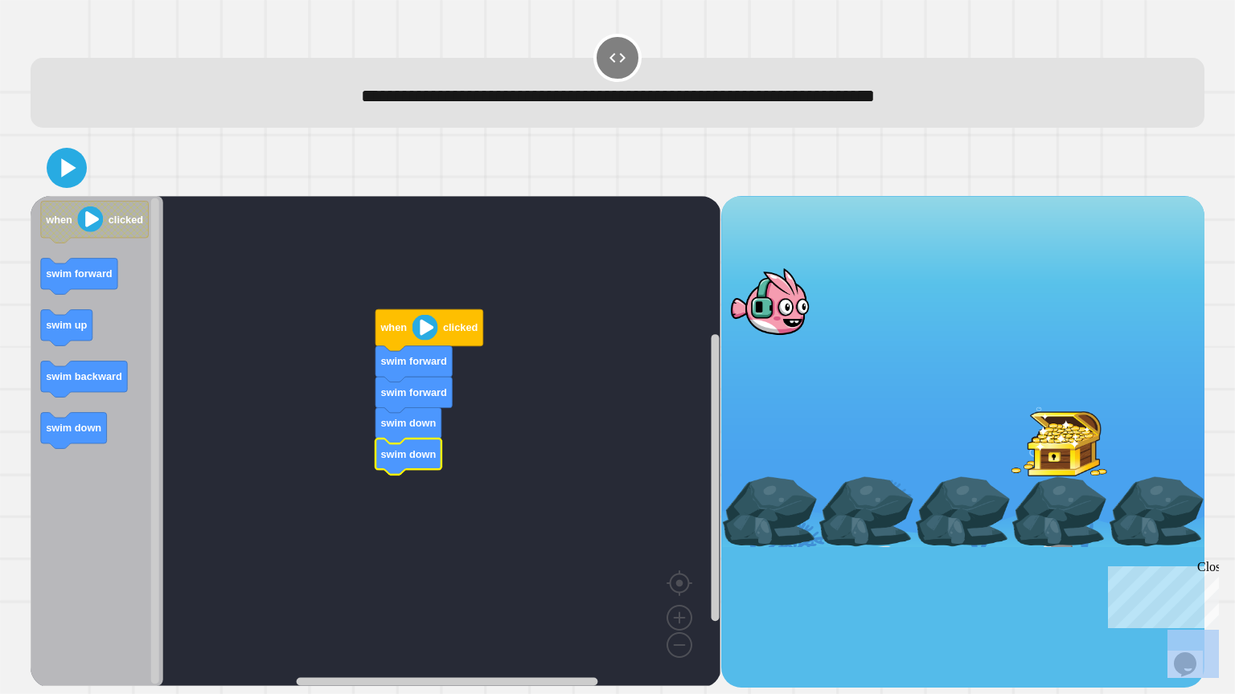
click at [422, 329] on image "Blockly Workspace" at bounding box center [425, 327] width 26 height 26
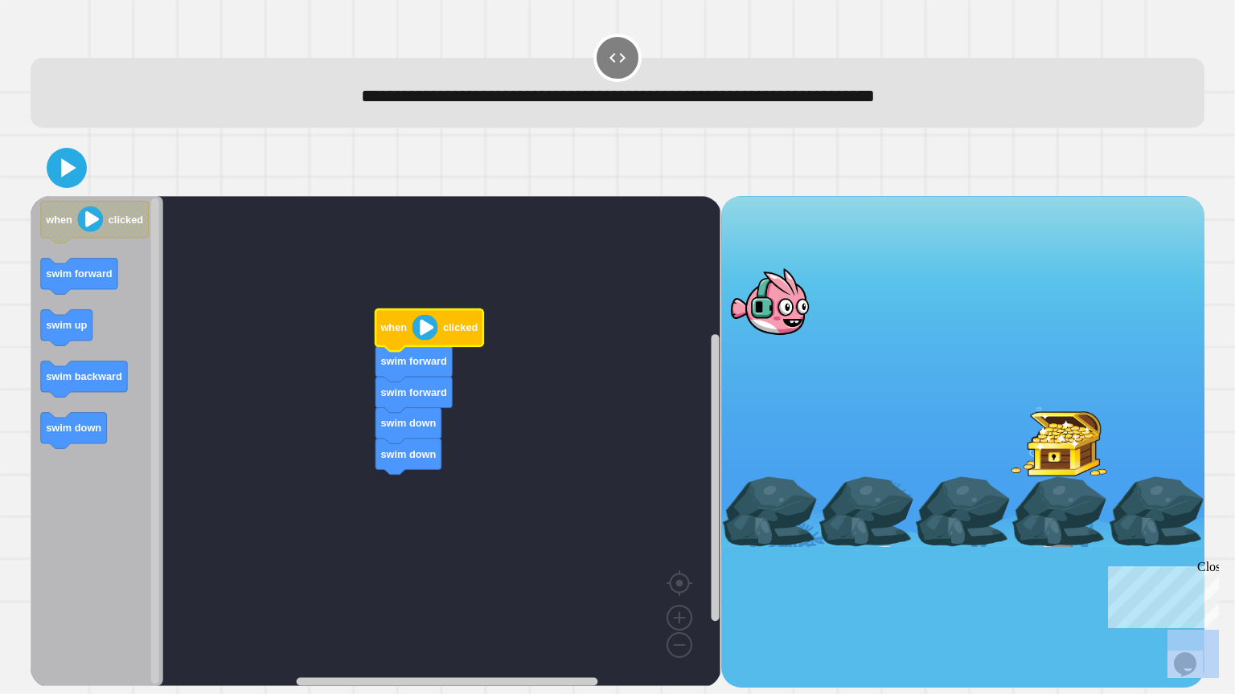
click at [422, 329] on image "Blockly Workspace" at bounding box center [425, 327] width 26 height 26
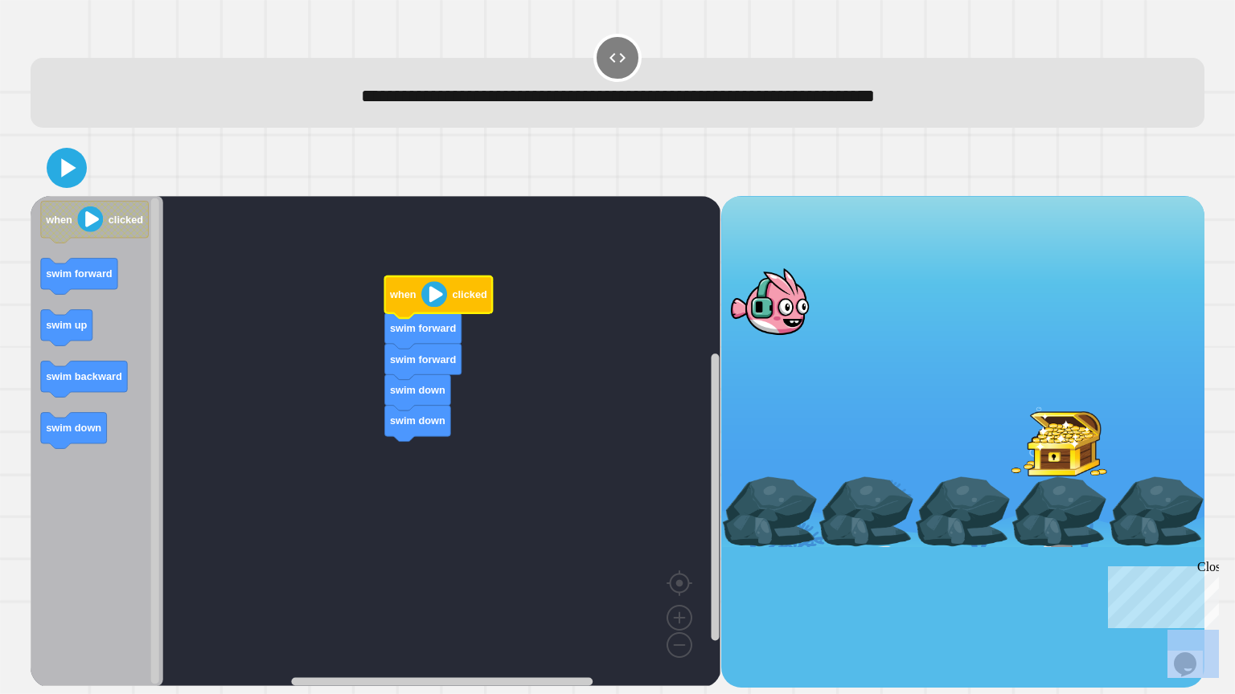
click at [431, 298] on image "Blockly Workspace" at bounding box center [434, 294] width 26 height 26
click at [411, 298] on text "when" at bounding box center [402, 295] width 27 height 12
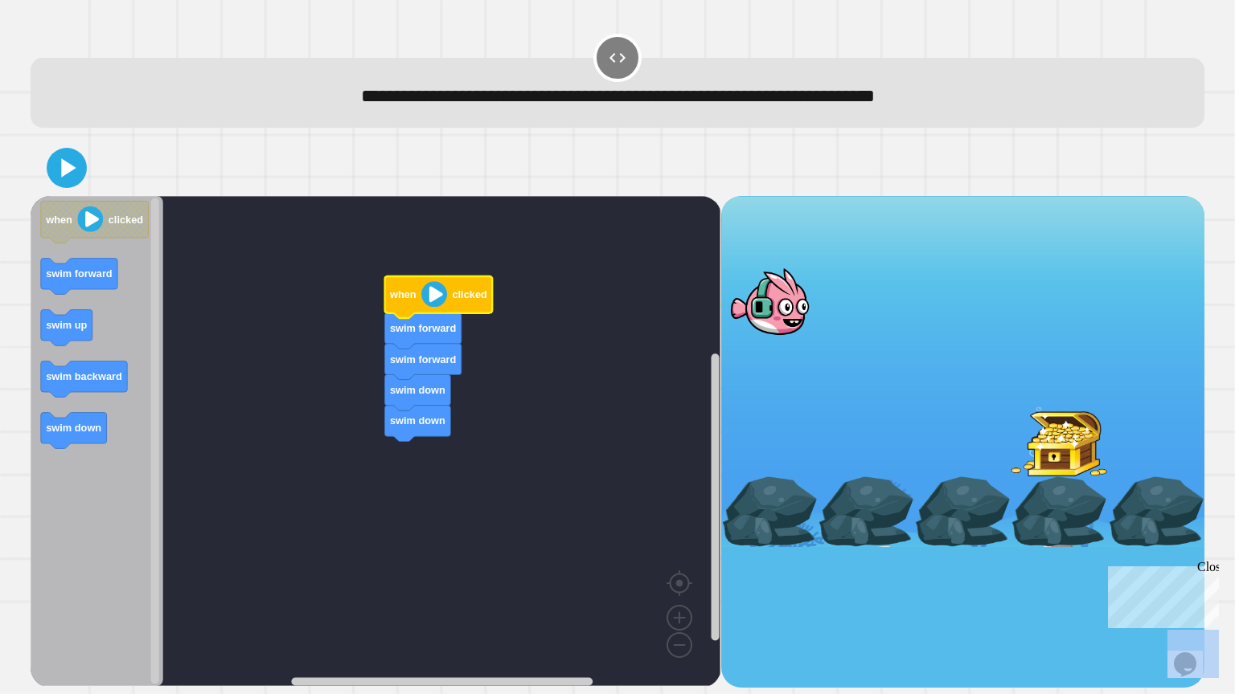
click at [411, 298] on text "when" at bounding box center [402, 295] width 27 height 12
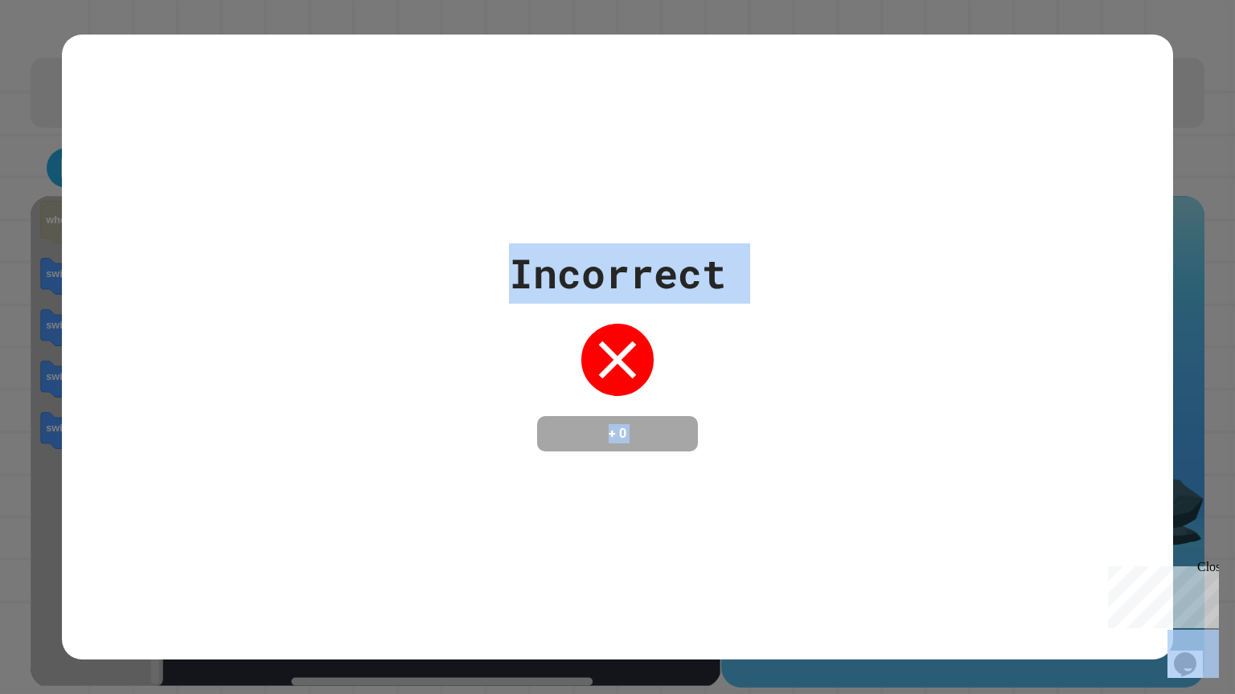
click at [667, 416] on div "+ 0" at bounding box center [617, 433] width 161 height 35
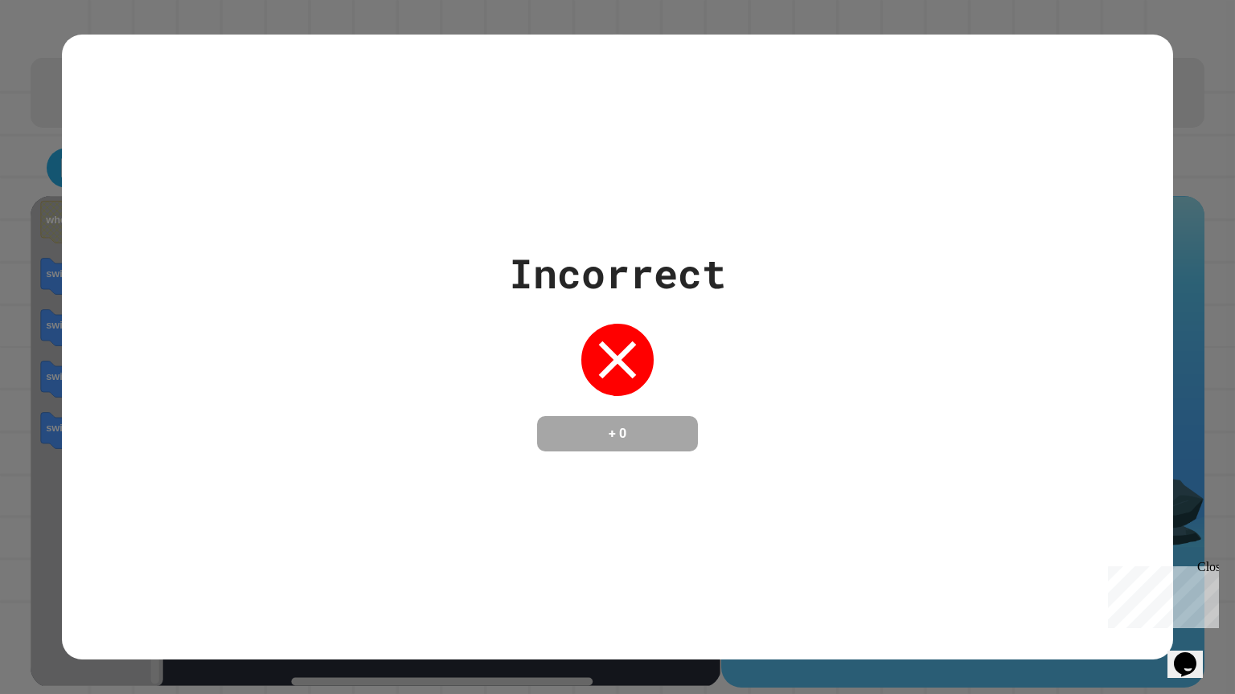
click at [667, 416] on div "+ 0" at bounding box center [617, 433] width 161 height 35
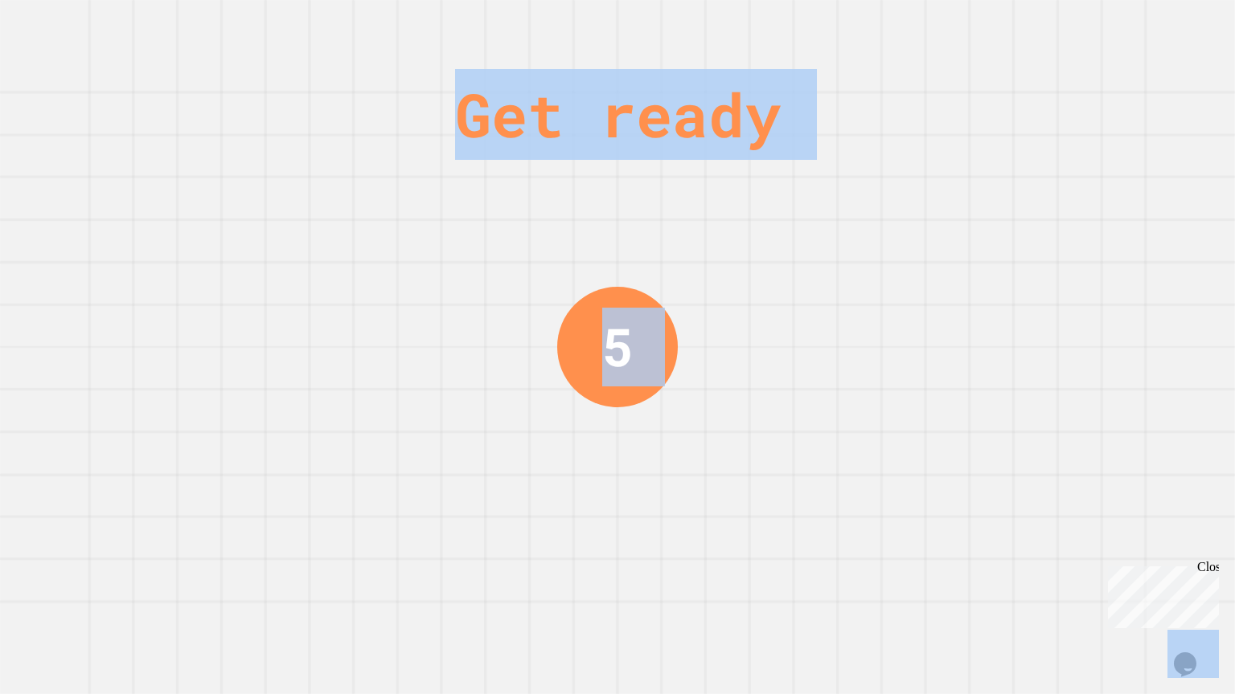
click at [657, 393] on div at bounding box center [657, 393] width 0 height 0
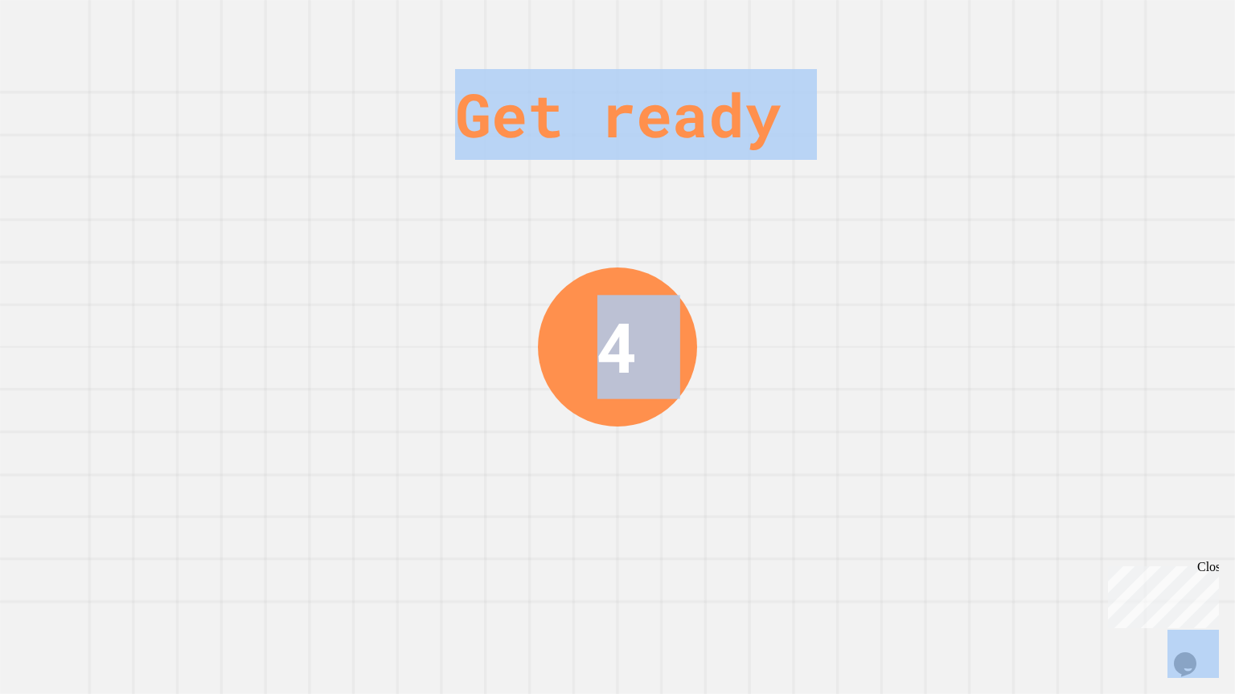
click at [451, 350] on div "Get ready 4" at bounding box center [617, 347] width 1235 height 694
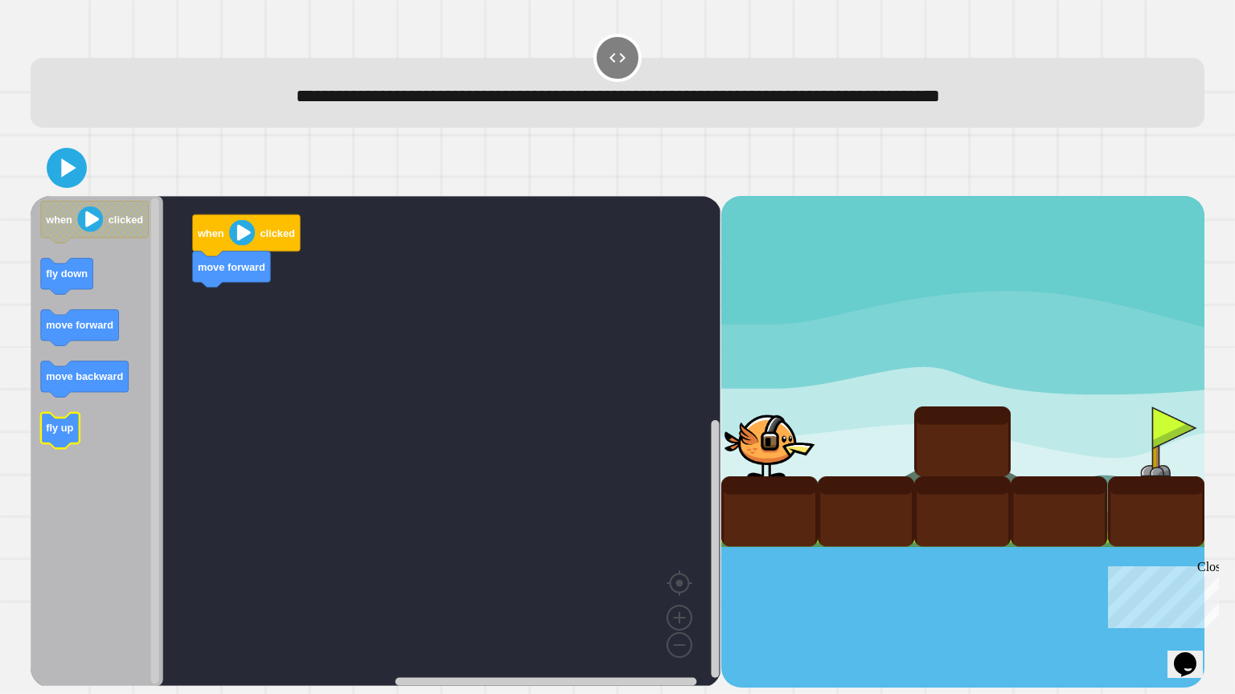
click at [63, 444] on icon "Blockly Workspace" at bounding box center [60, 431] width 39 height 36
click at [88, 393] on g "move backward" at bounding box center [85, 380] width 88 height 36
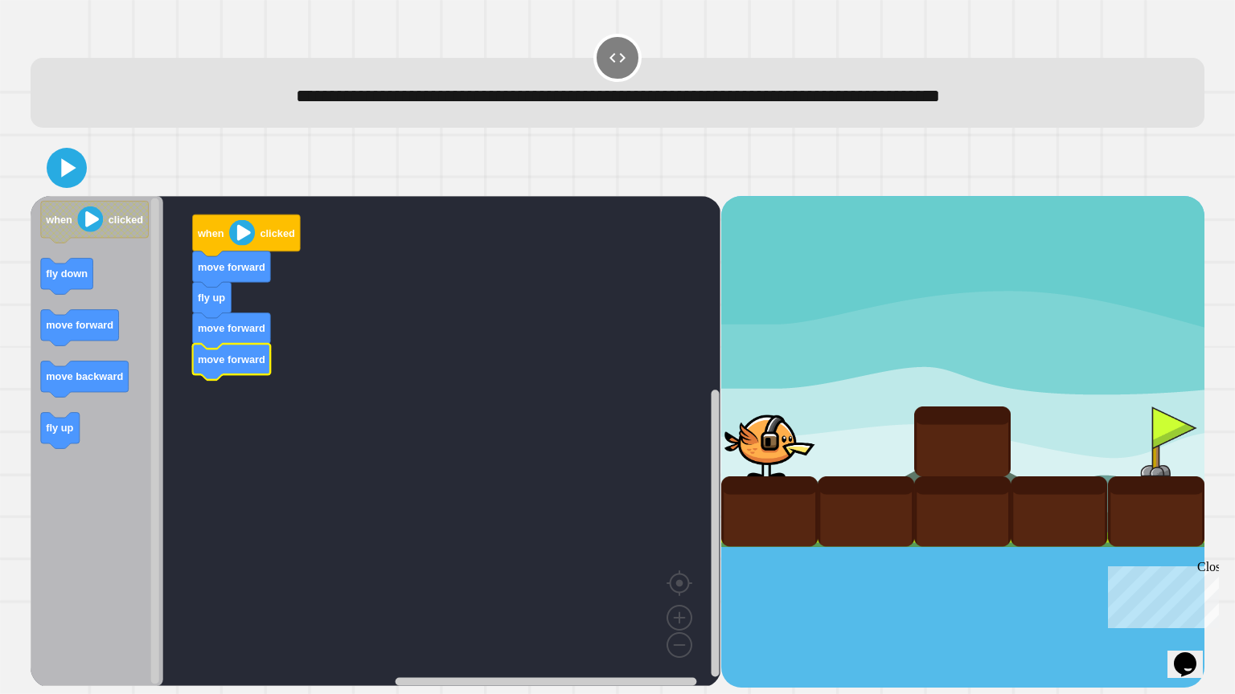
click at [201, 367] on icon "Blockly Workspace" at bounding box center [232, 362] width 78 height 36
click at [244, 240] on image "Blockly Workspace" at bounding box center [242, 233] width 26 height 26
click at [89, 216] on image "Blockly Workspace" at bounding box center [91, 220] width 26 height 26
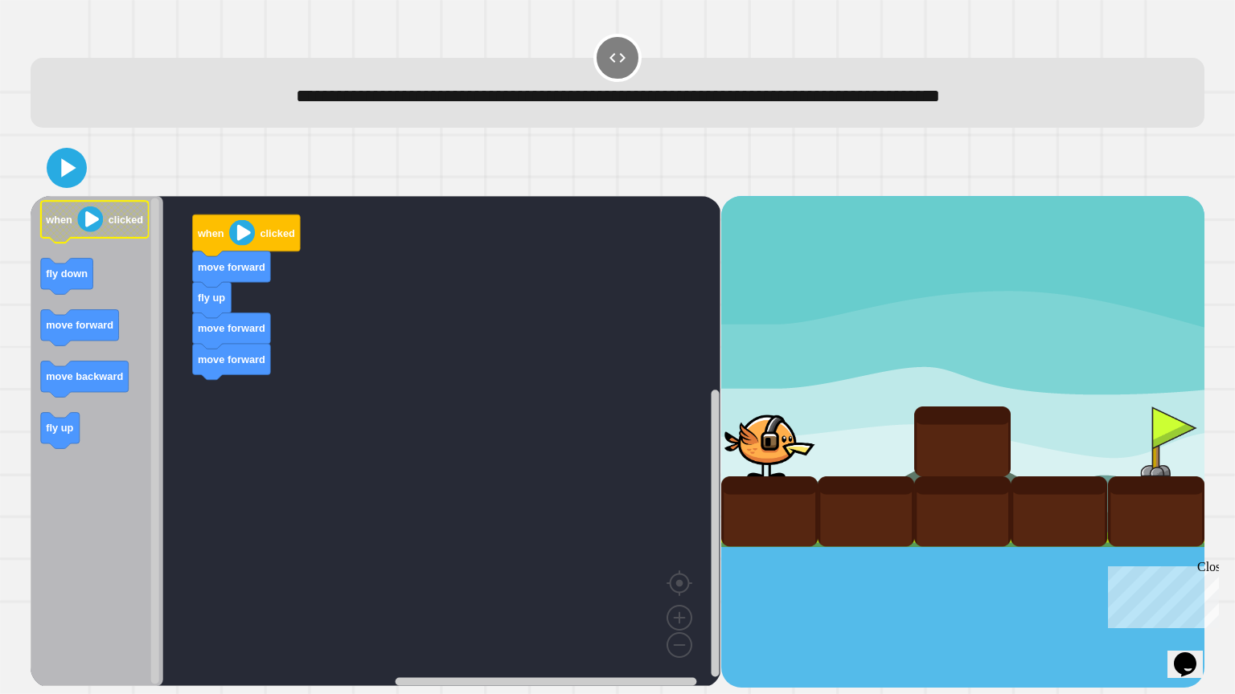
click at [89, 216] on image "Blockly Workspace" at bounding box center [91, 220] width 26 height 26
click at [230, 237] on image "Blockly Workspace" at bounding box center [242, 233] width 26 height 26
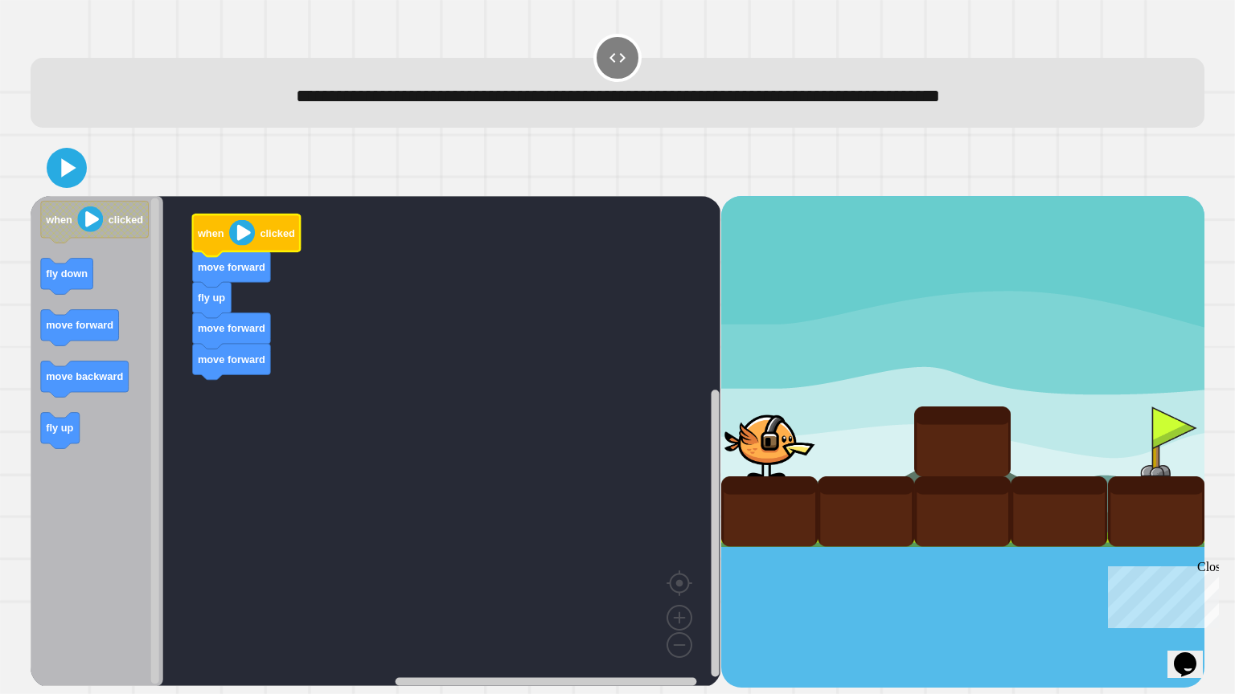
click at [230, 237] on image "Blockly Workspace" at bounding box center [242, 233] width 26 height 26
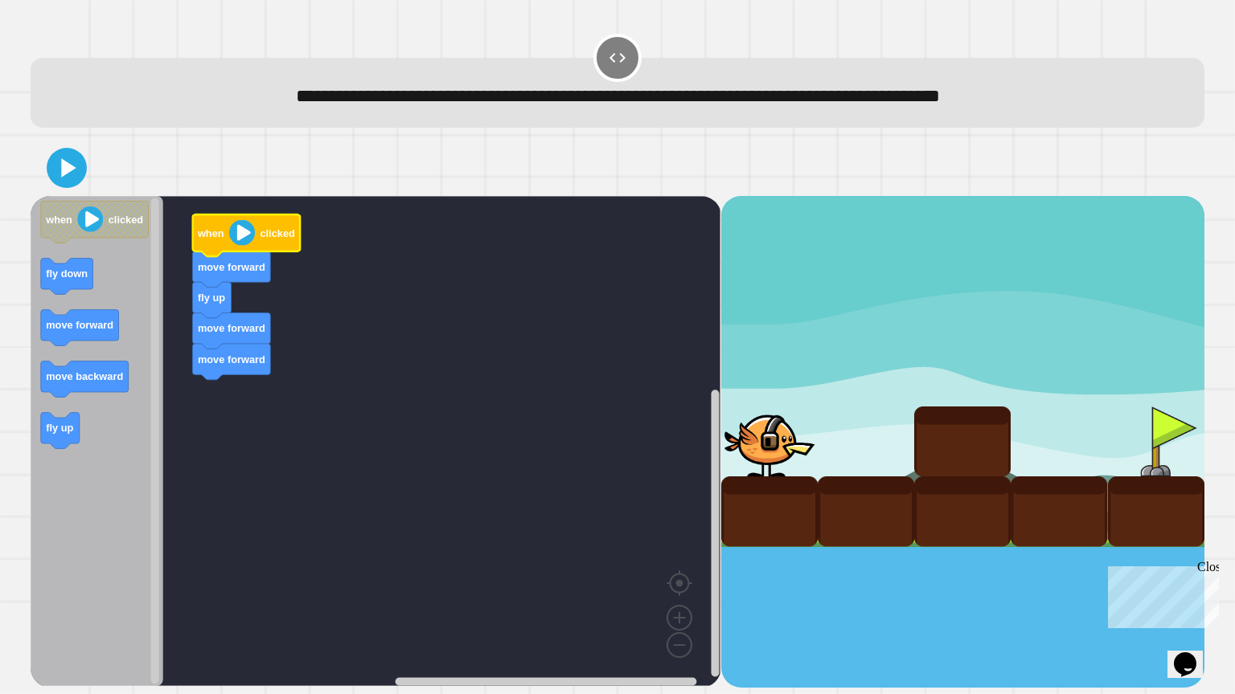
click at [230, 237] on image "Blockly Workspace" at bounding box center [242, 233] width 26 height 26
click at [65, 166] on icon at bounding box center [69, 168] width 18 height 23
click at [239, 228] on image "Blockly Workspace" at bounding box center [242, 233] width 26 height 26
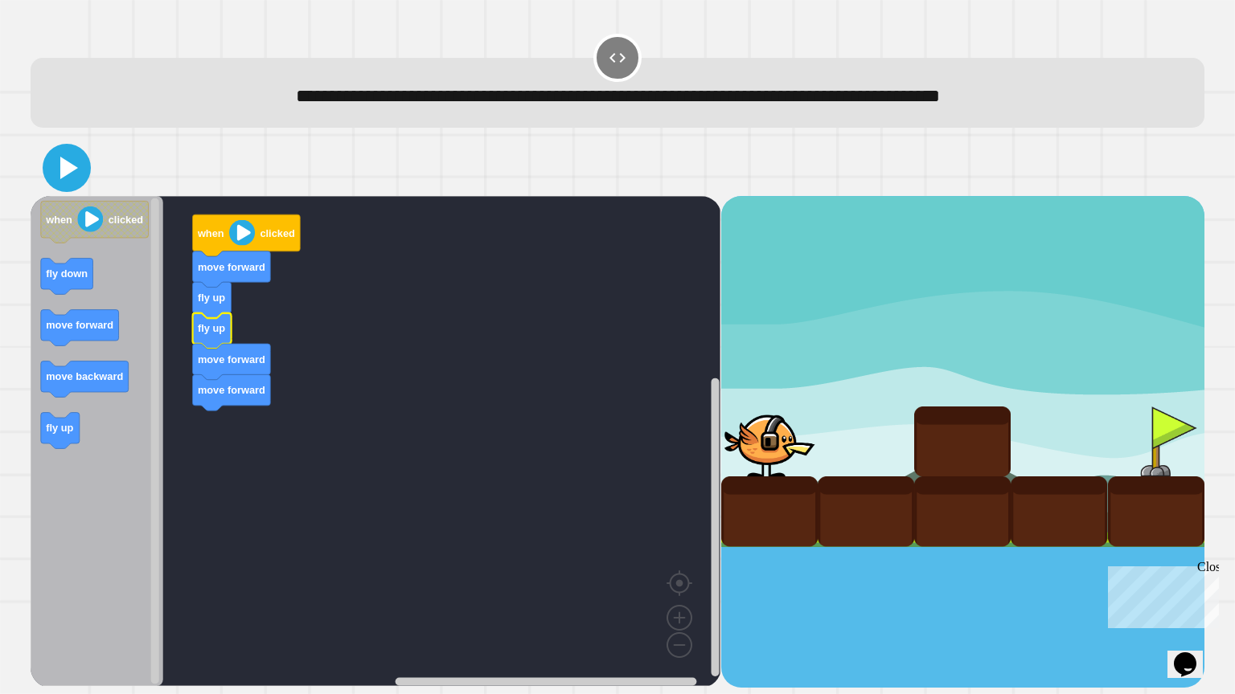
click at [61, 172] on icon at bounding box center [69, 168] width 18 height 23
click at [74, 173] on icon at bounding box center [66, 168] width 39 height 39
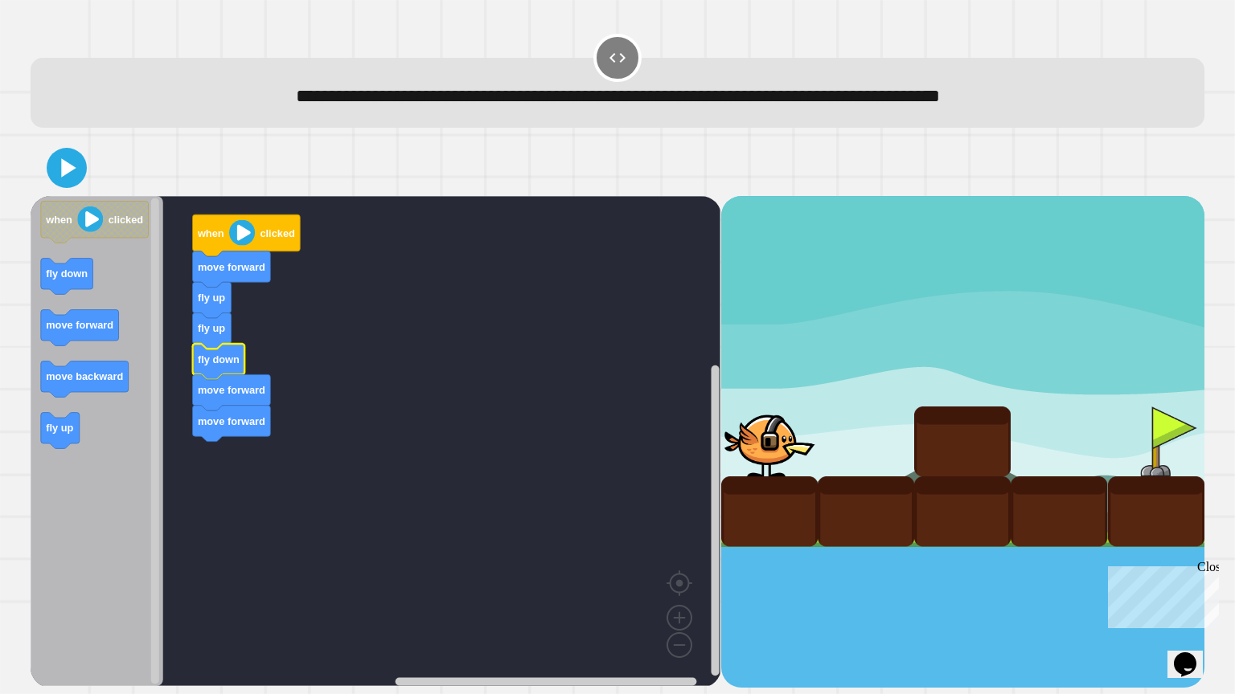
click at [217, 411] on icon "Blockly Workspace" at bounding box center [232, 393] width 78 height 36
click at [66, 170] on icon at bounding box center [69, 168] width 16 height 20
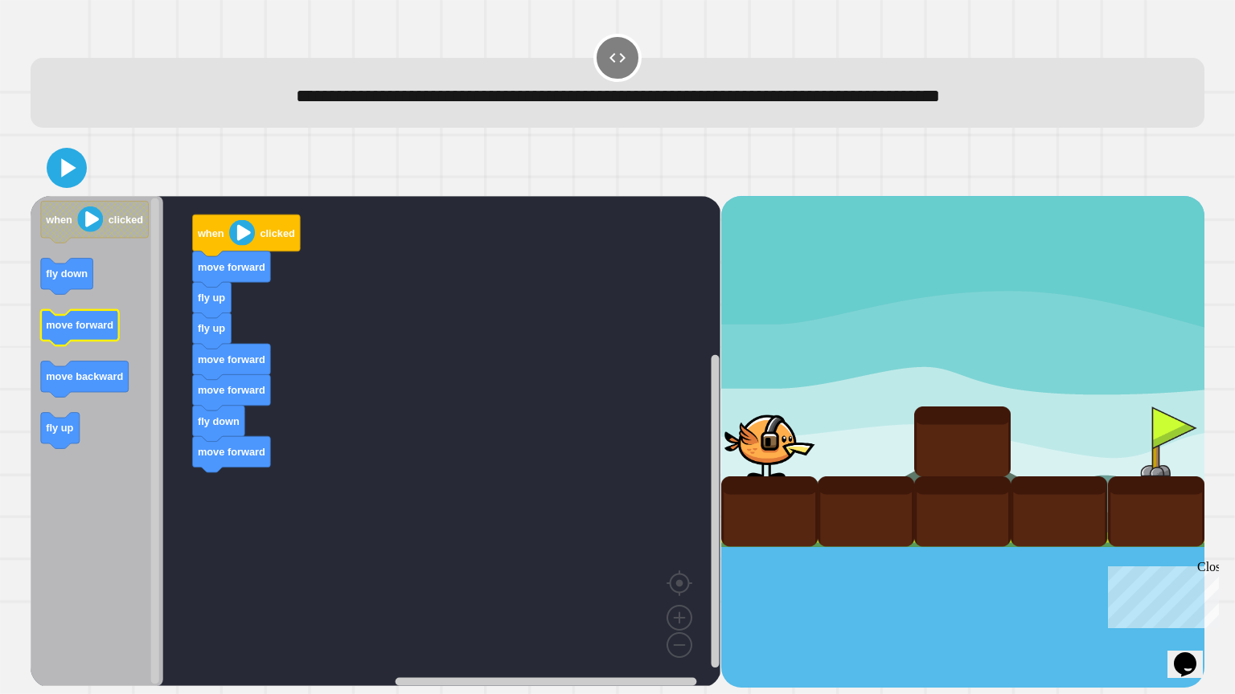
click at [100, 321] on text "move forward" at bounding box center [81, 325] width 68 height 12
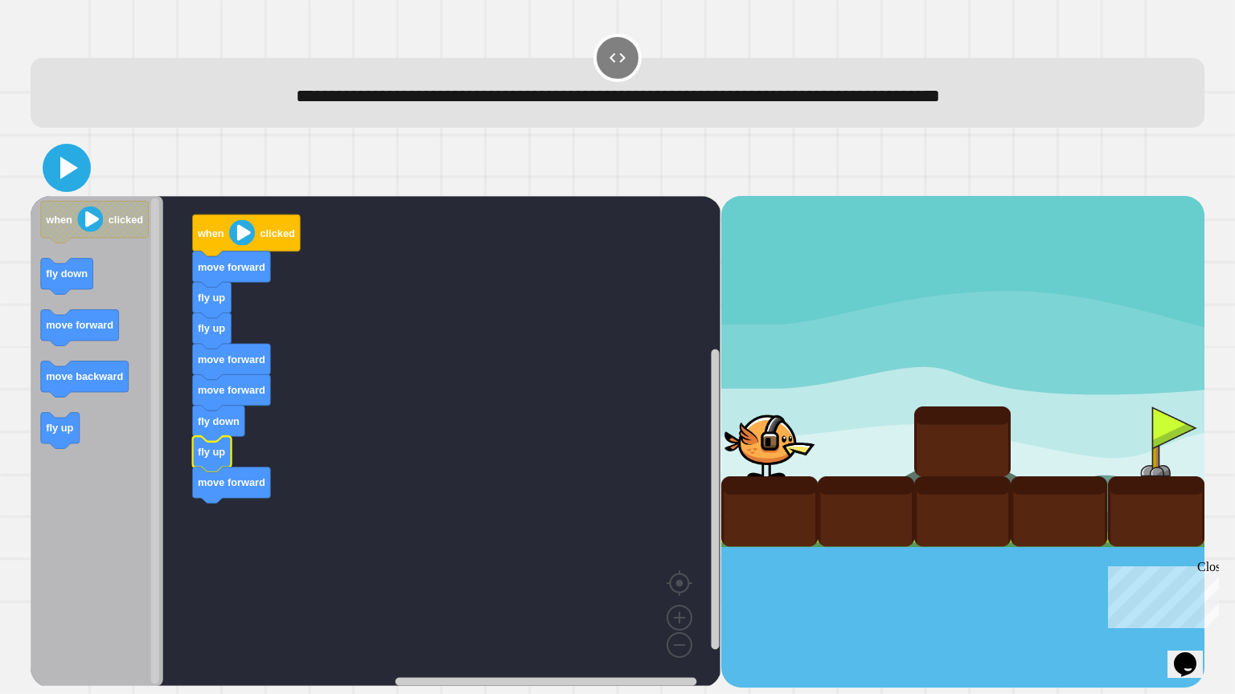
click at [75, 167] on icon at bounding box center [66, 168] width 39 height 39
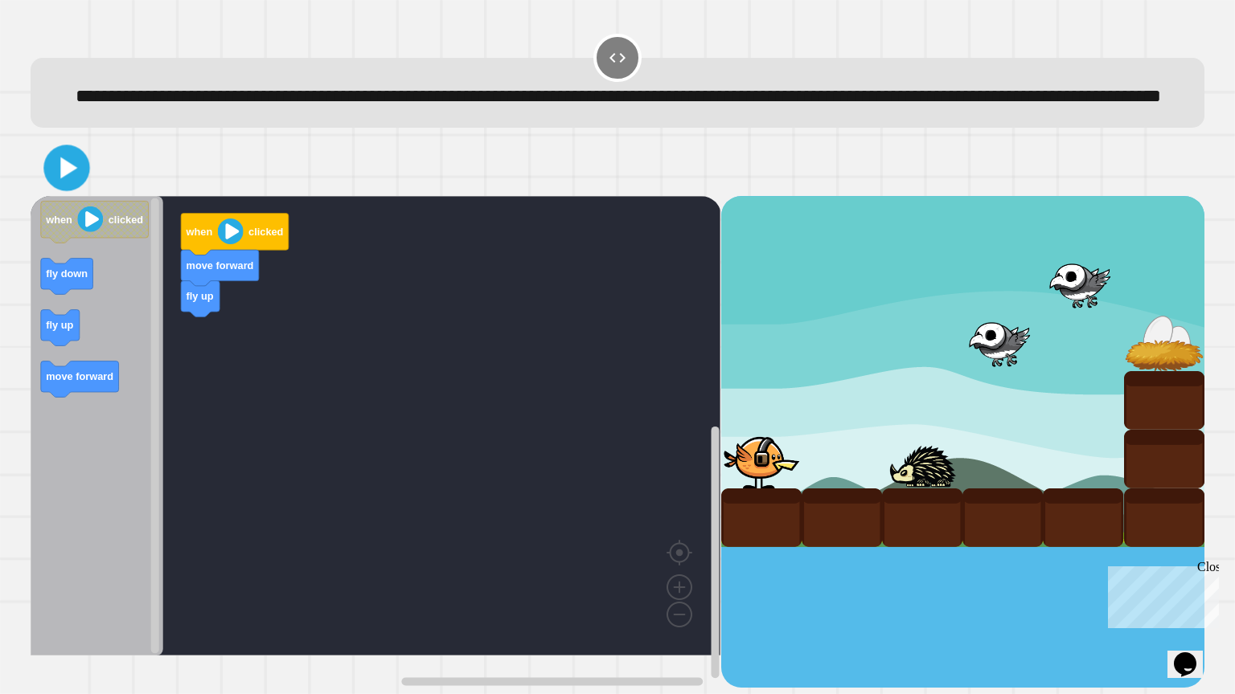
click at [73, 186] on icon at bounding box center [66, 167] width 37 height 37
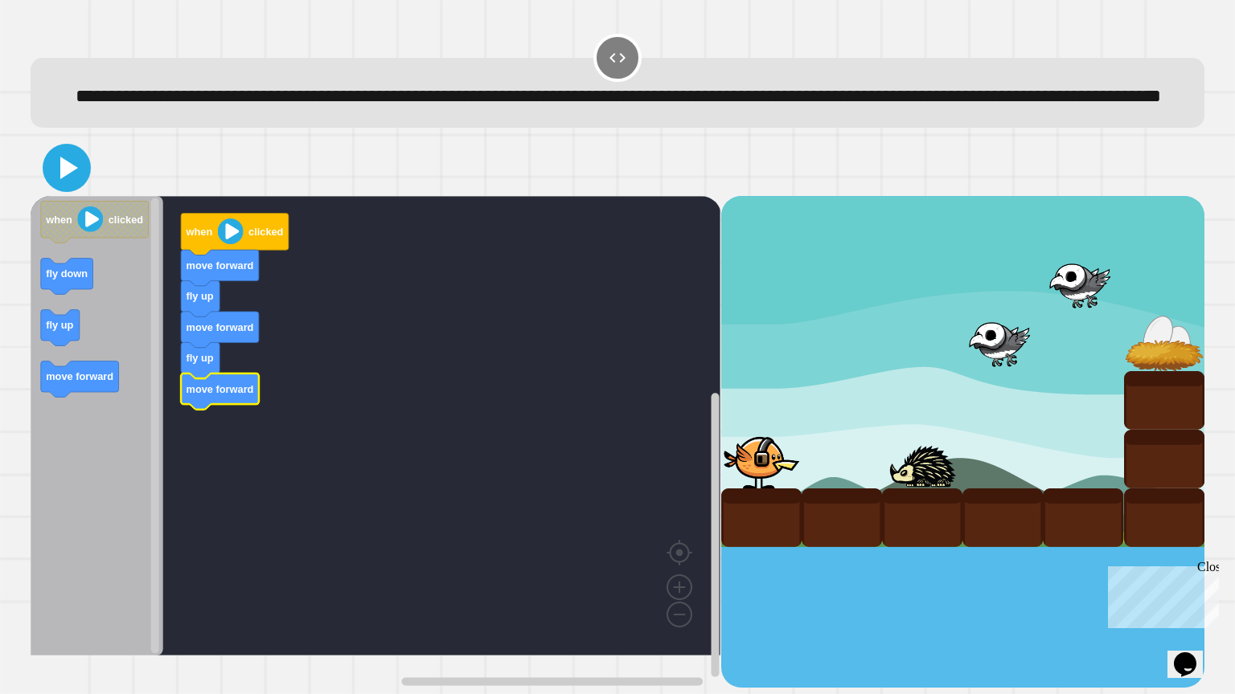
click at [68, 187] on icon at bounding box center [66, 168] width 39 height 39
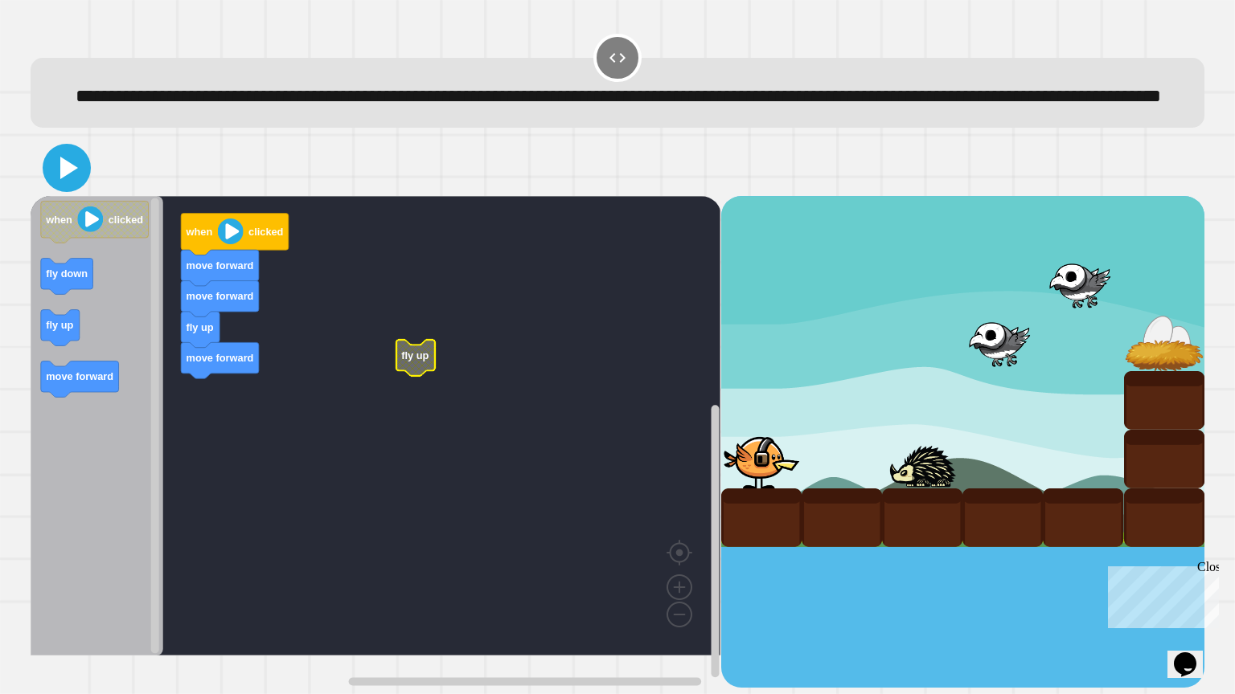
click at [72, 187] on icon at bounding box center [66, 168] width 39 height 39
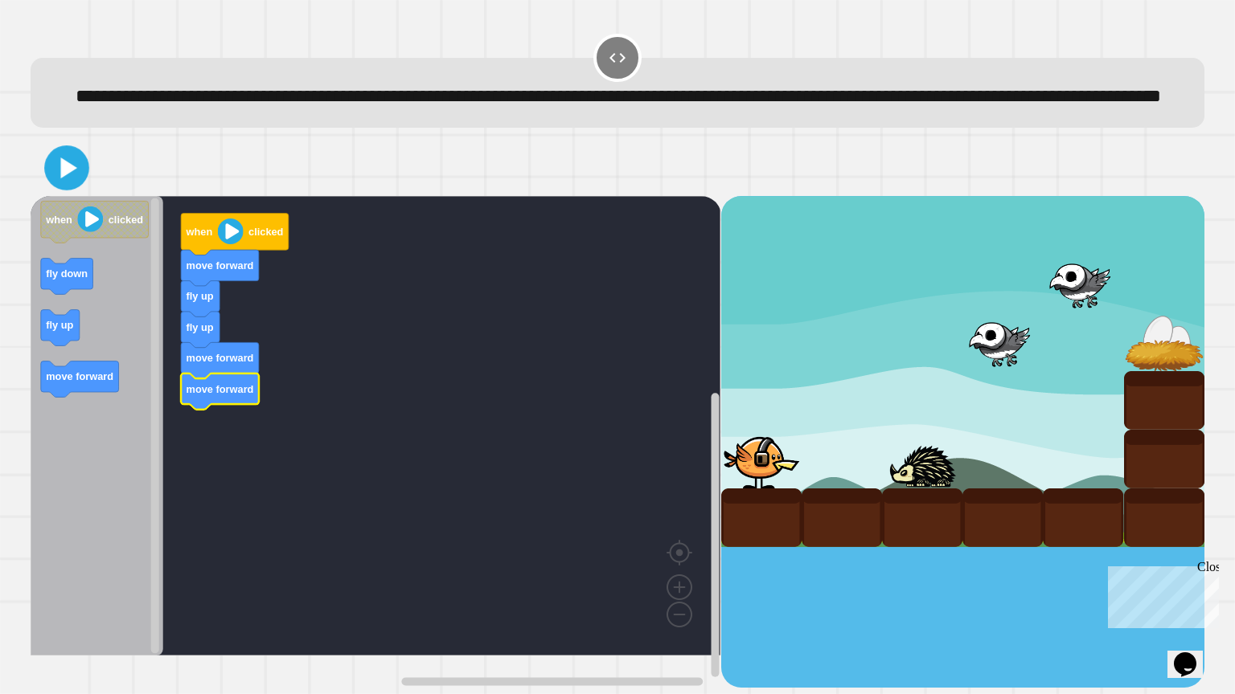
click at [69, 186] on icon at bounding box center [67, 168] width 36 height 36
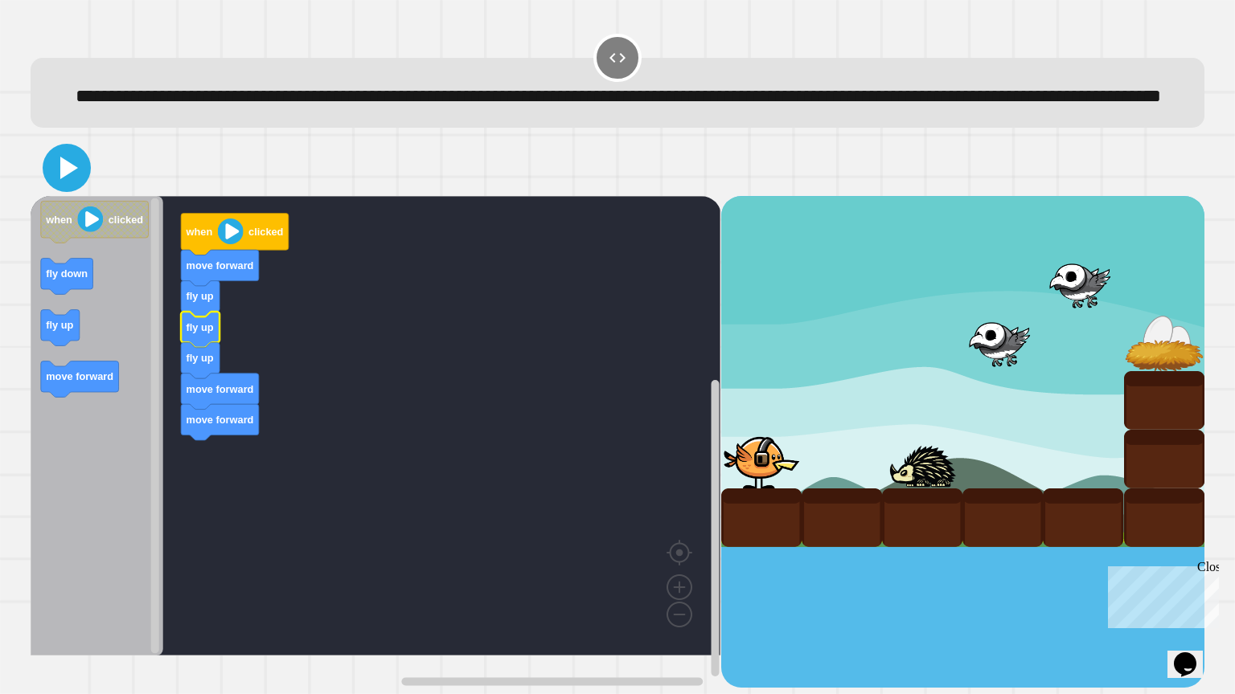
click at [63, 179] on icon at bounding box center [69, 168] width 18 height 23
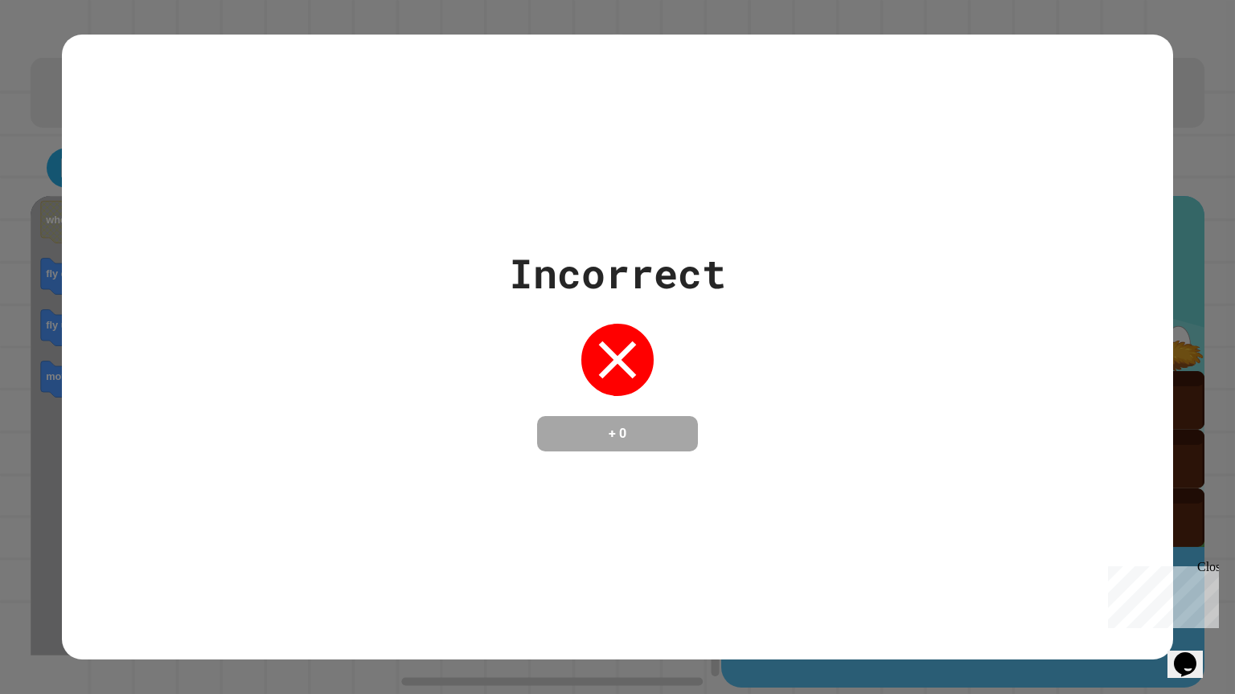
click at [1194, 391] on div "Incorrect + 0" at bounding box center [617, 347] width 1235 height 694
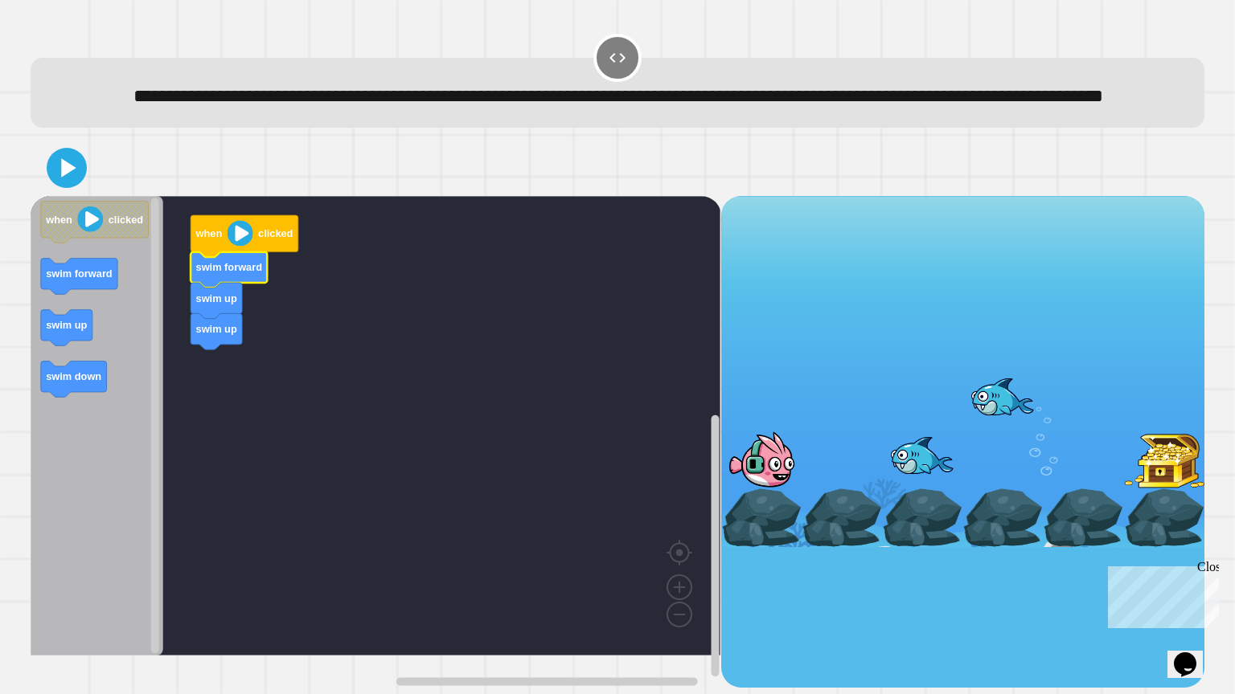
click at [252, 257] on icon "Blockly Workspace" at bounding box center [245, 236] width 108 height 42
click at [60, 187] on icon at bounding box center [66, 168] width 39 height 39
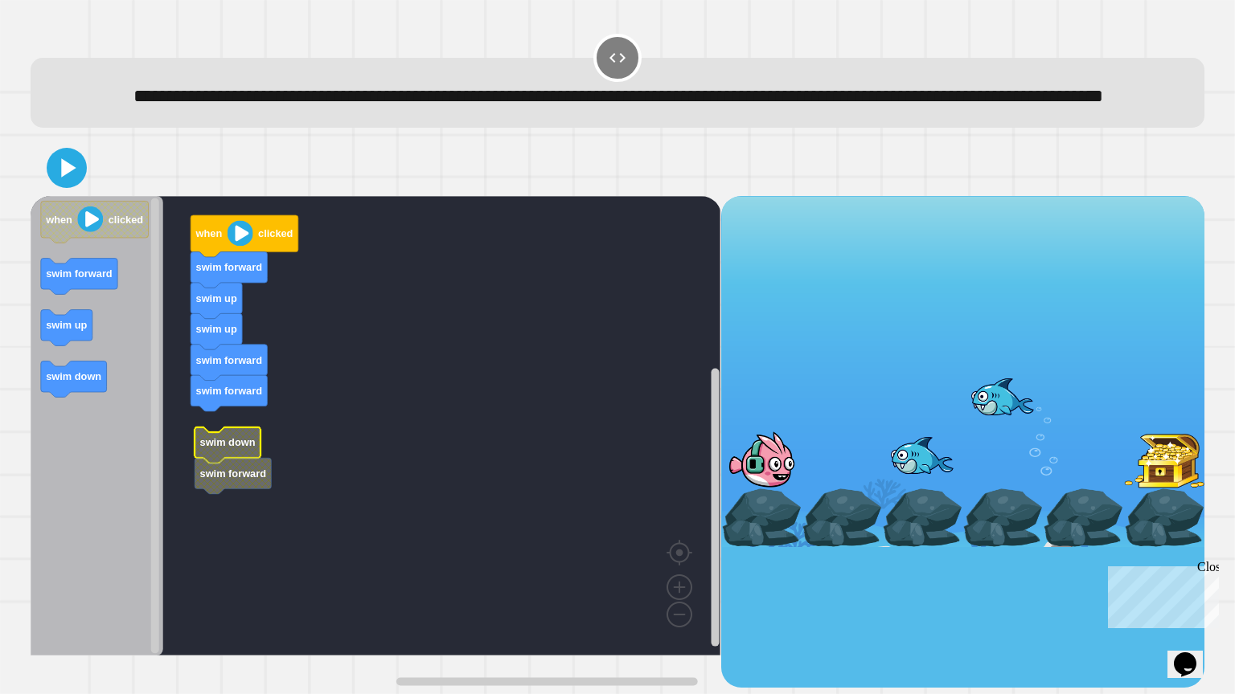
click at [236, 464] on icon "Blockly Workspace" at bounding box center [228, 446] width 66 height 36
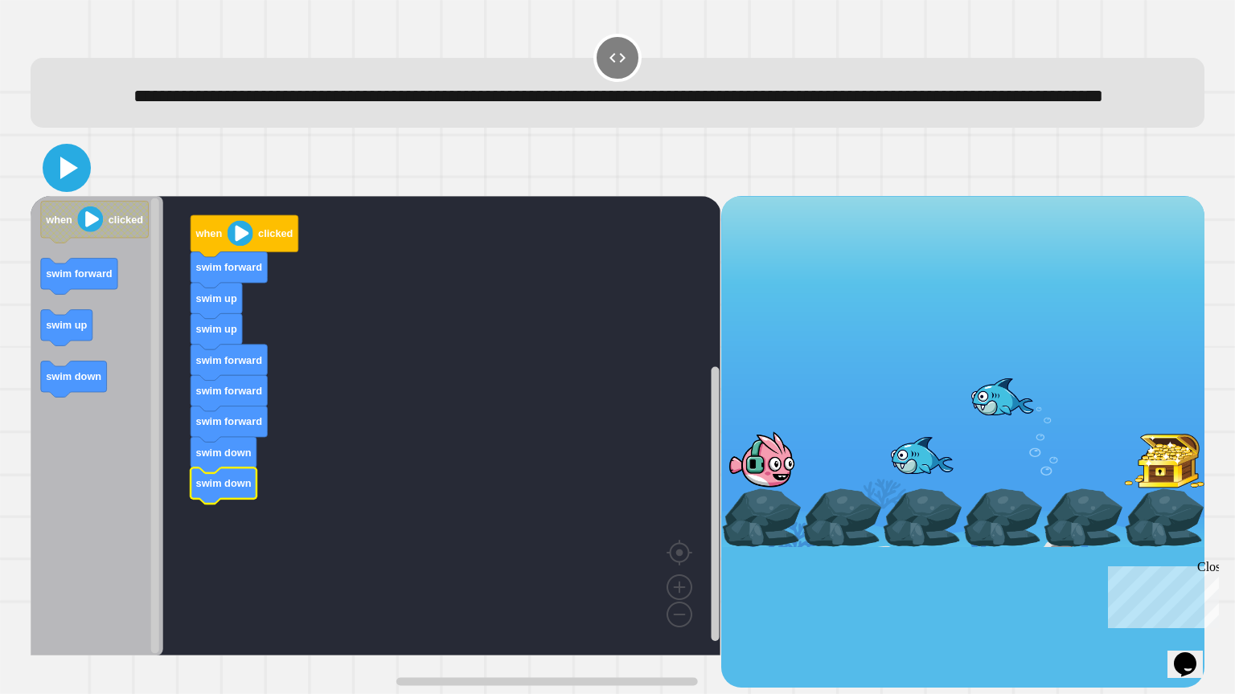
click at [84, 187] on icon at bounding box center [66, 168] width 39 height 39
click at [63, 179] on icon at bounding box center [69, 168] width 18 height 23
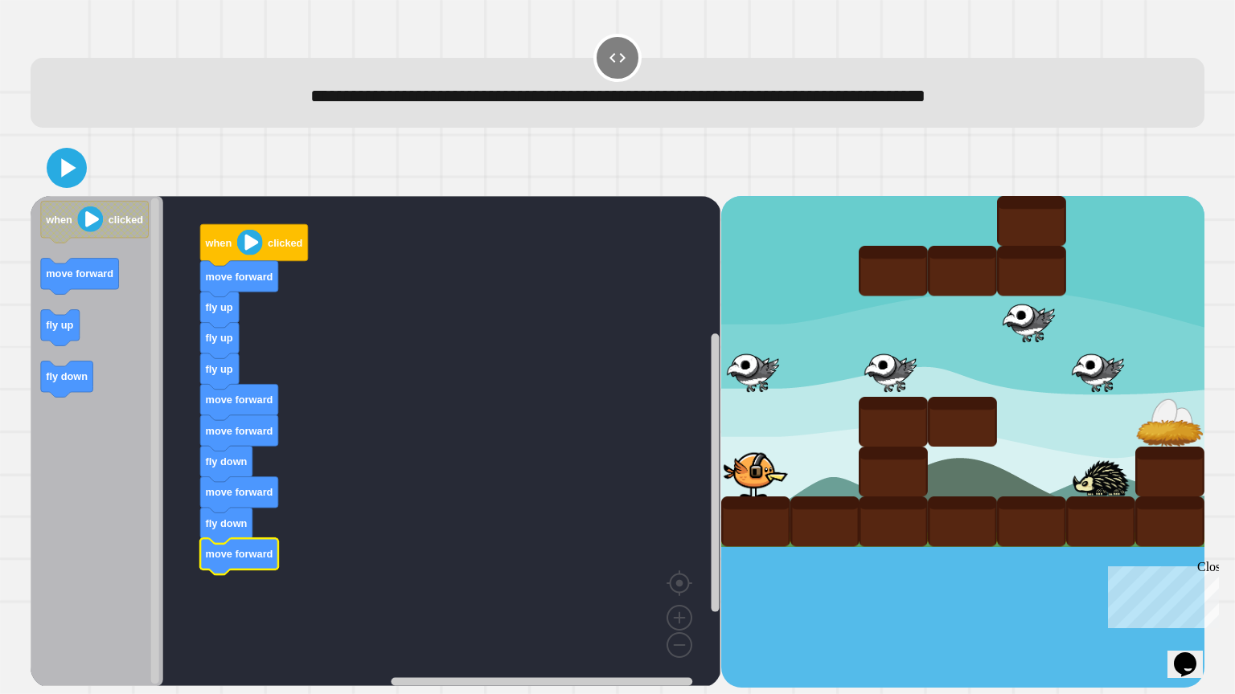
click at [53, 186] on div at bounding box center [617, 168] width 1173 height 56
click at [63, 180] on icon at bounding box center [66, 168] width 39 height 39
click at [82, 171] on icon at bounding box center [66, 168] width 39 height 39
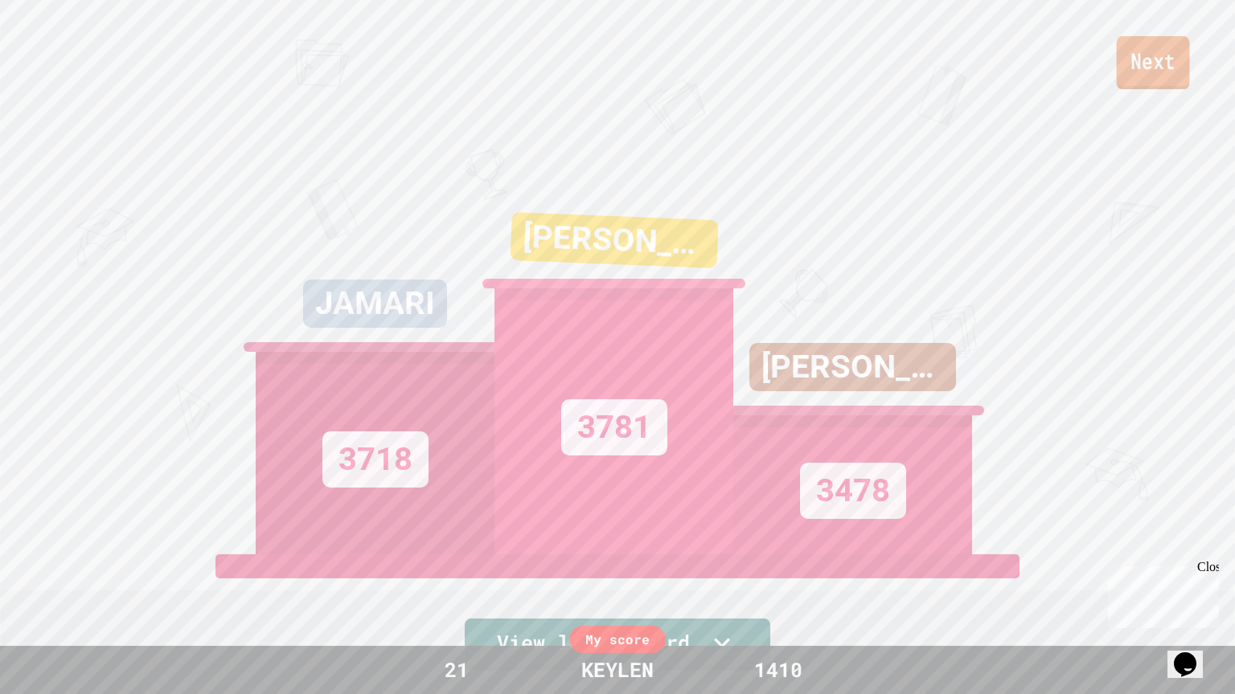
click at [1165, 76] on link "Next" at bounding box center [1152, 62] width 73 height 53
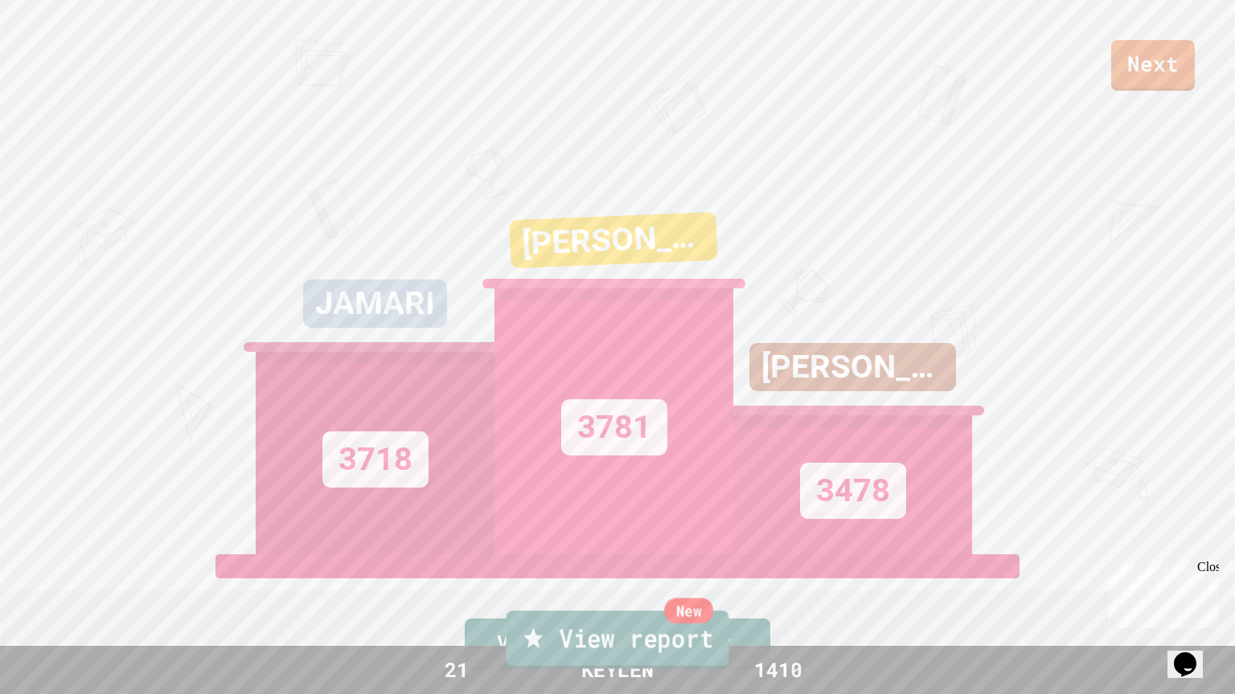
click at [698, 628] on link "New View report" at bounding box center [617, 640] width 223 height 58
